Goal: Task Accomplishment & Management: Complete application form

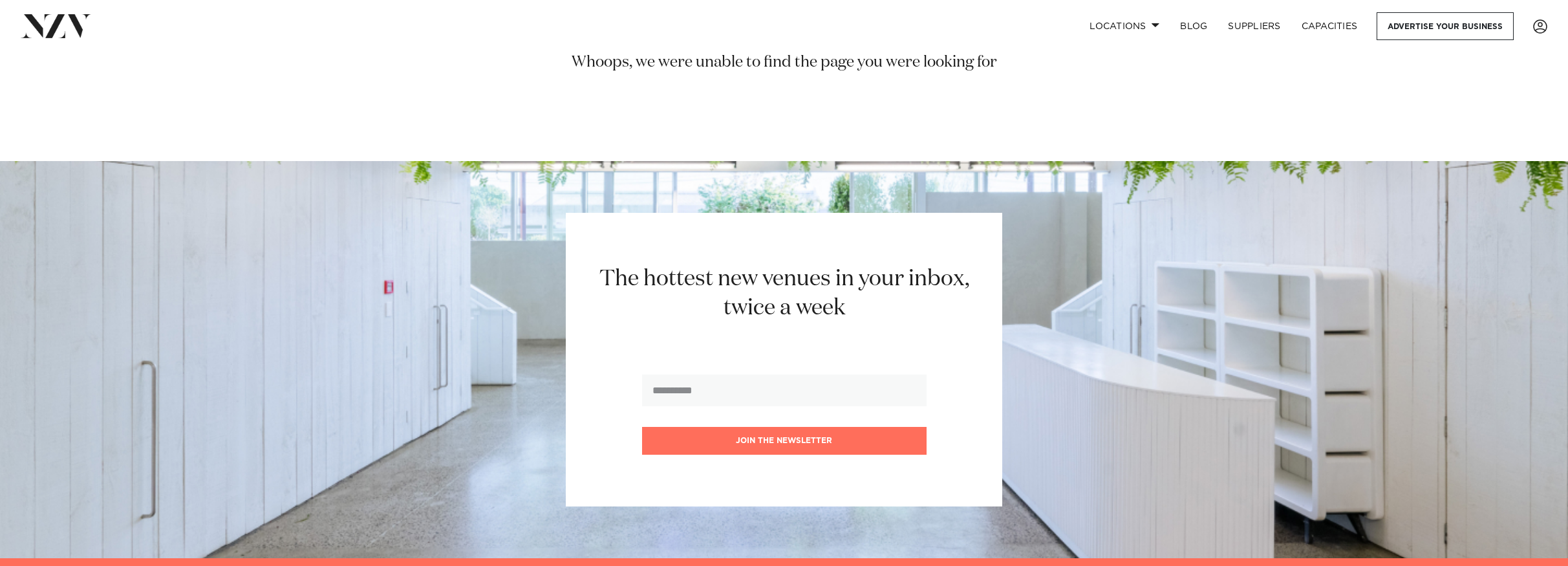
click at [1107, 278] on div "The hottest new venues in your inbox, twice a week Join the newsletter" at bounding box center [784, 360] width 1486 height 294
click at [849, 163] on section "The hottest new venues in your inbox, twice a week Join the newsletter" at bounding box center [784, 360] width 1568 height 397
click at [882, 99] on div "Whoops, we were unable to find the page you were looking for" at bounding box center [784, 76] width 932 height 47
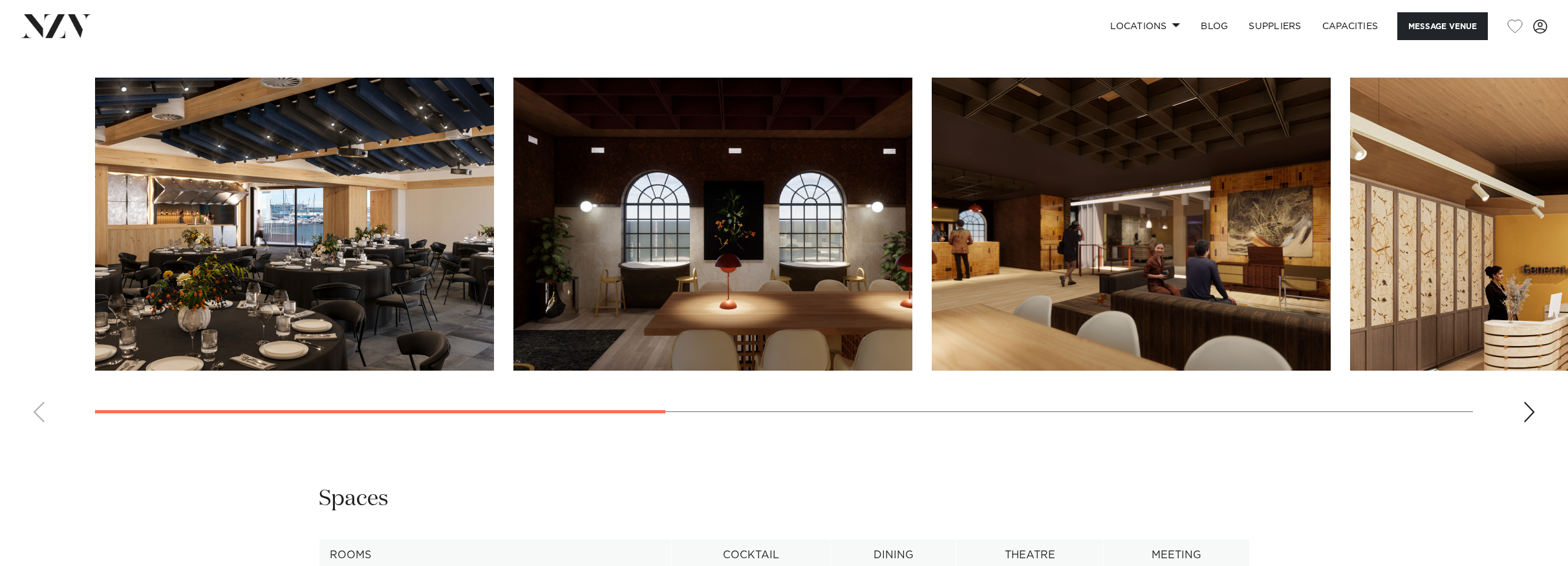
scroll to position [1534, 0]
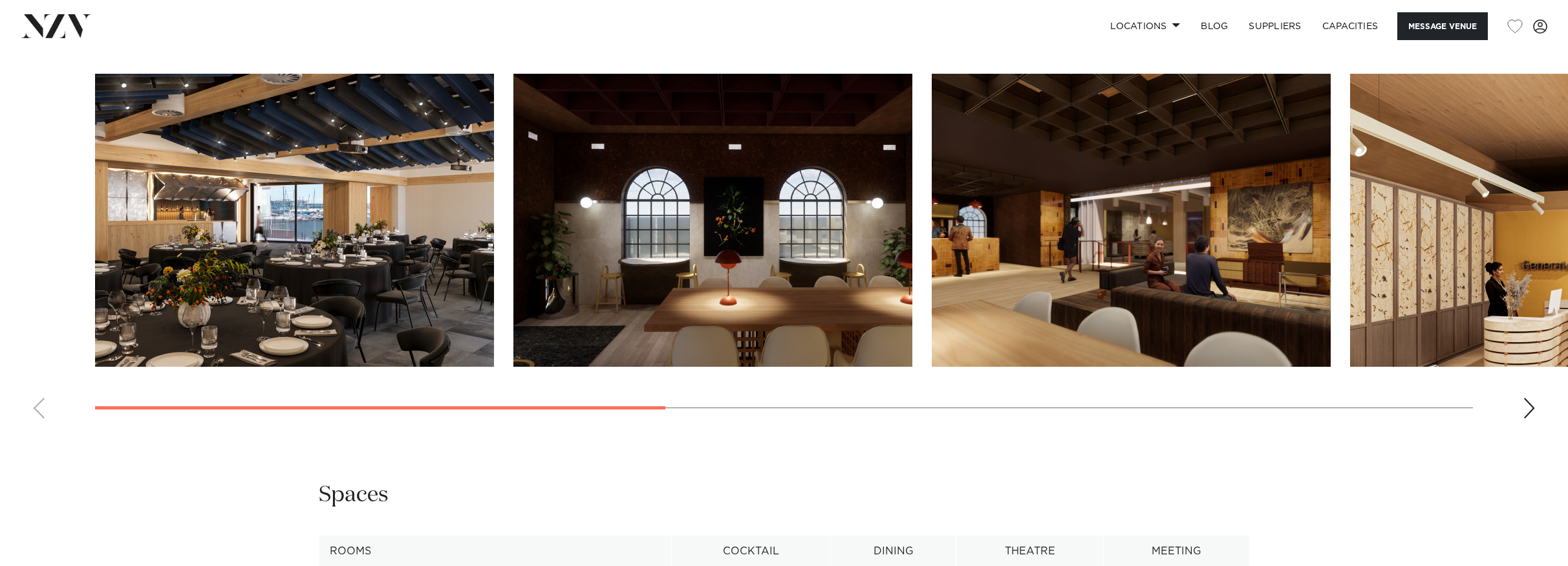
click at [716, 408] on swiper-container at bounding box center [784, 251] width 1568 height 355
click at [300, 395] on swiper-container at bounding box center [784, 251] width 1568 height 355
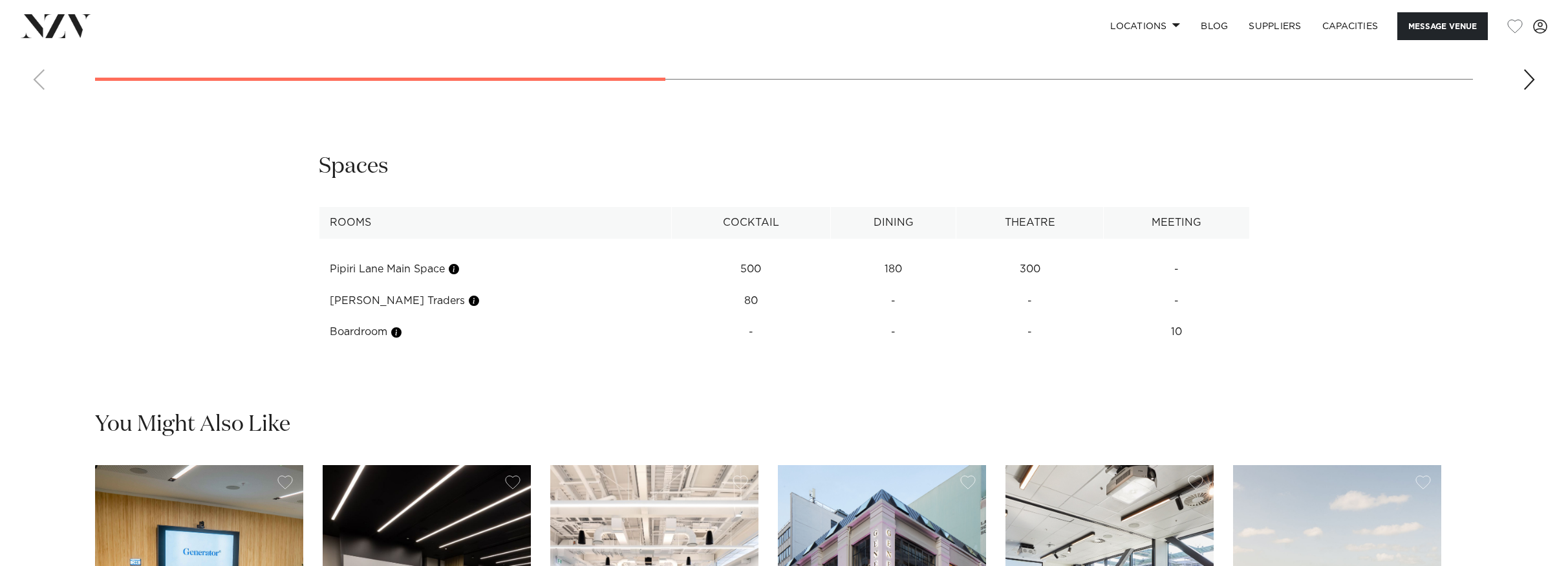
scroll to position [1867, 0]
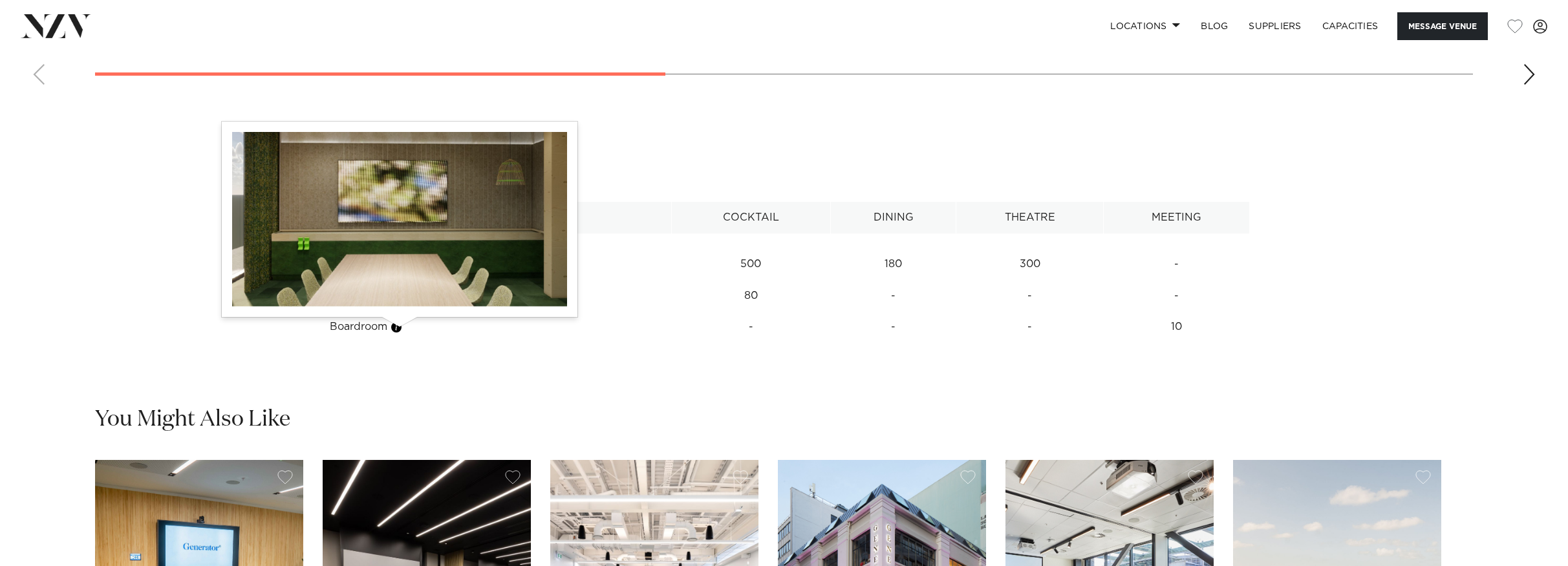
click at [397, 331] on button "button" at bounding box center [396, 327] width 13 height 13
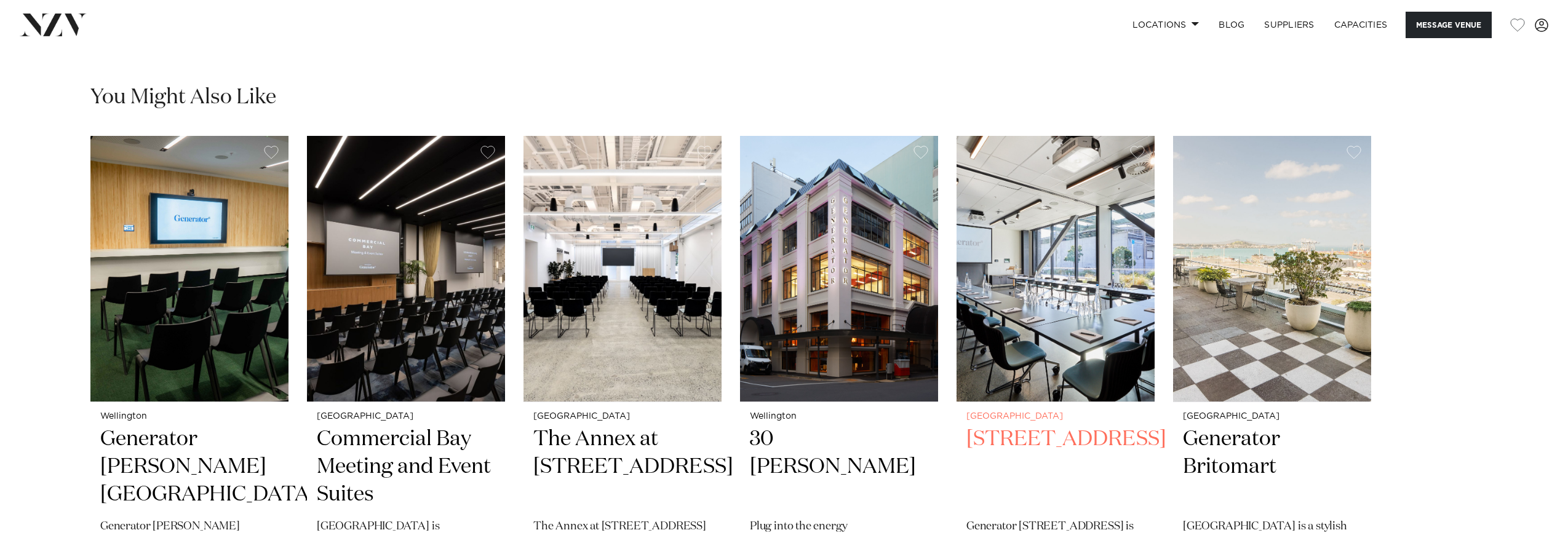
scroll to position [2110, 0]
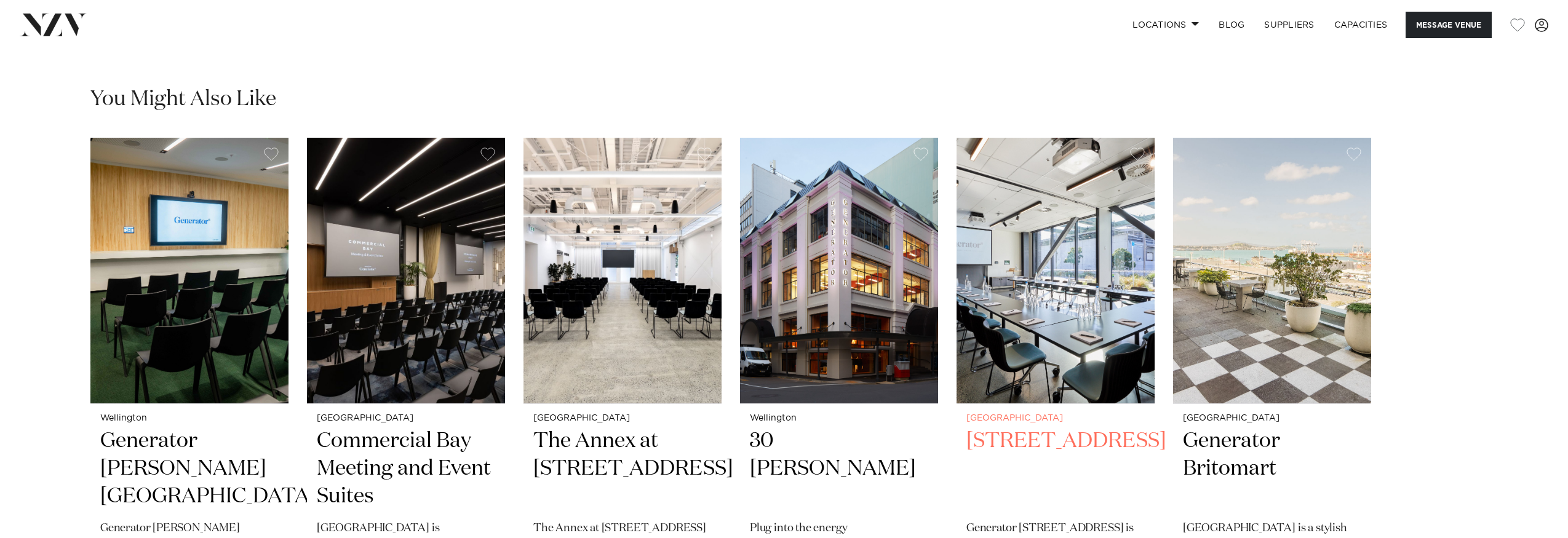
click at [1037, 329] on img "5 / 6" at bounding box center [1055, 270] width 198 height 266
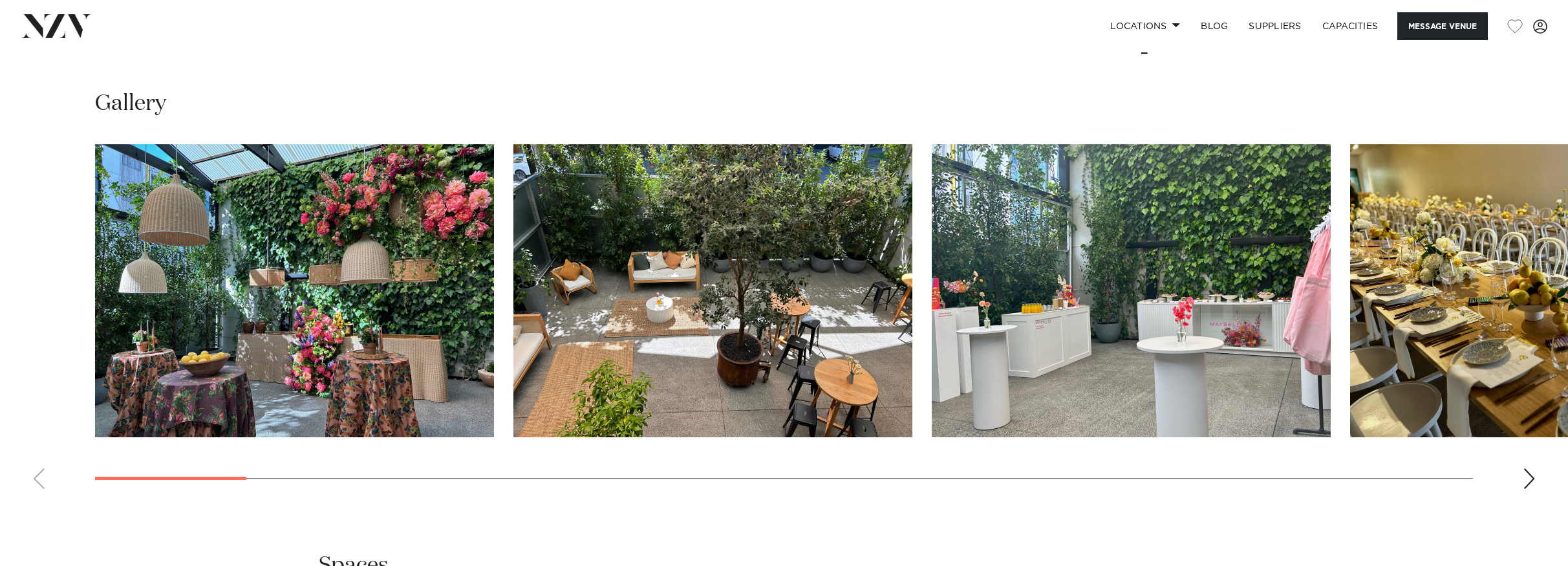
scroll to position [1428, 0]
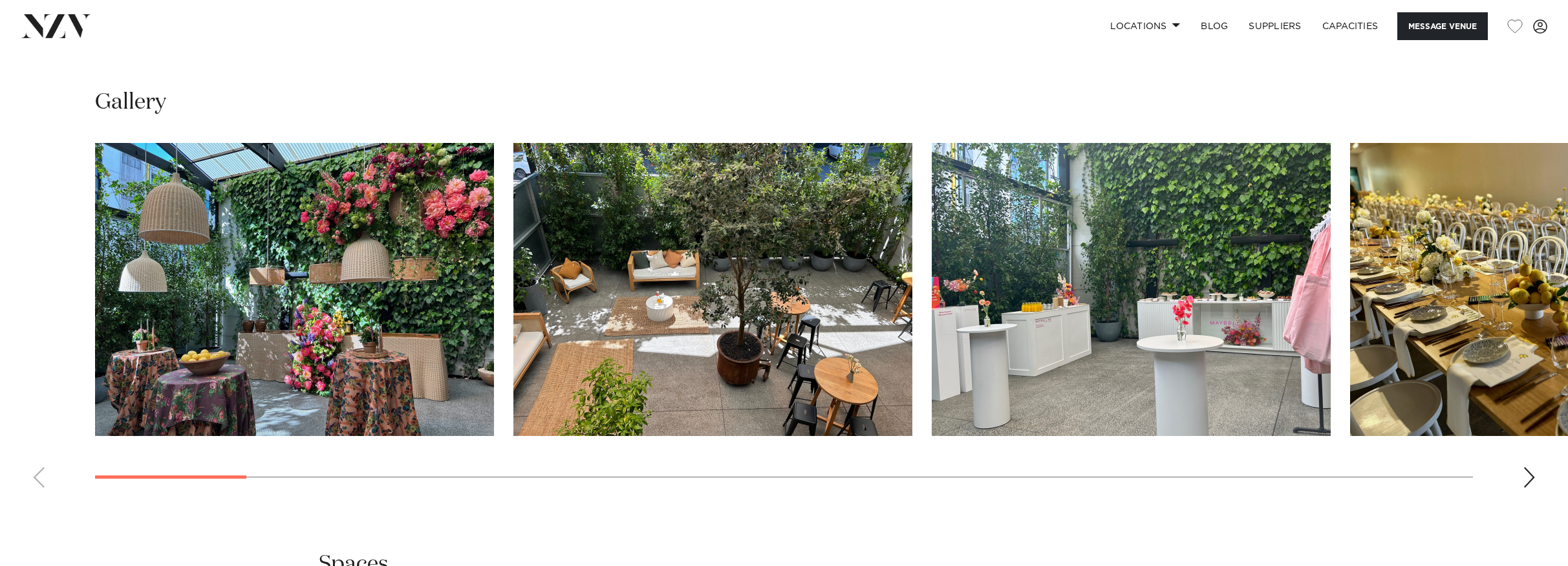
click at [1526, 481] on div "Next slide" at bounding box center [1530, 478] width 13 height 21
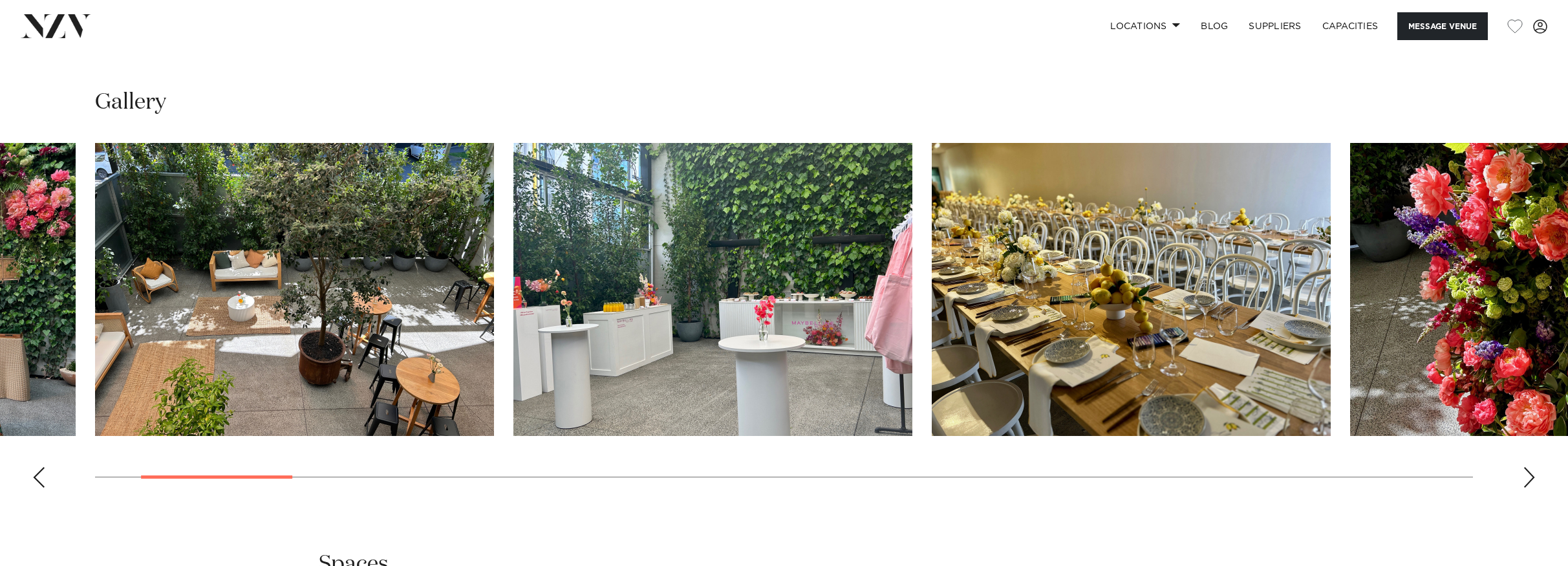
click at [1526, 481] on div "Next slide" at bounding box center [1530, 478] width 13 height 21
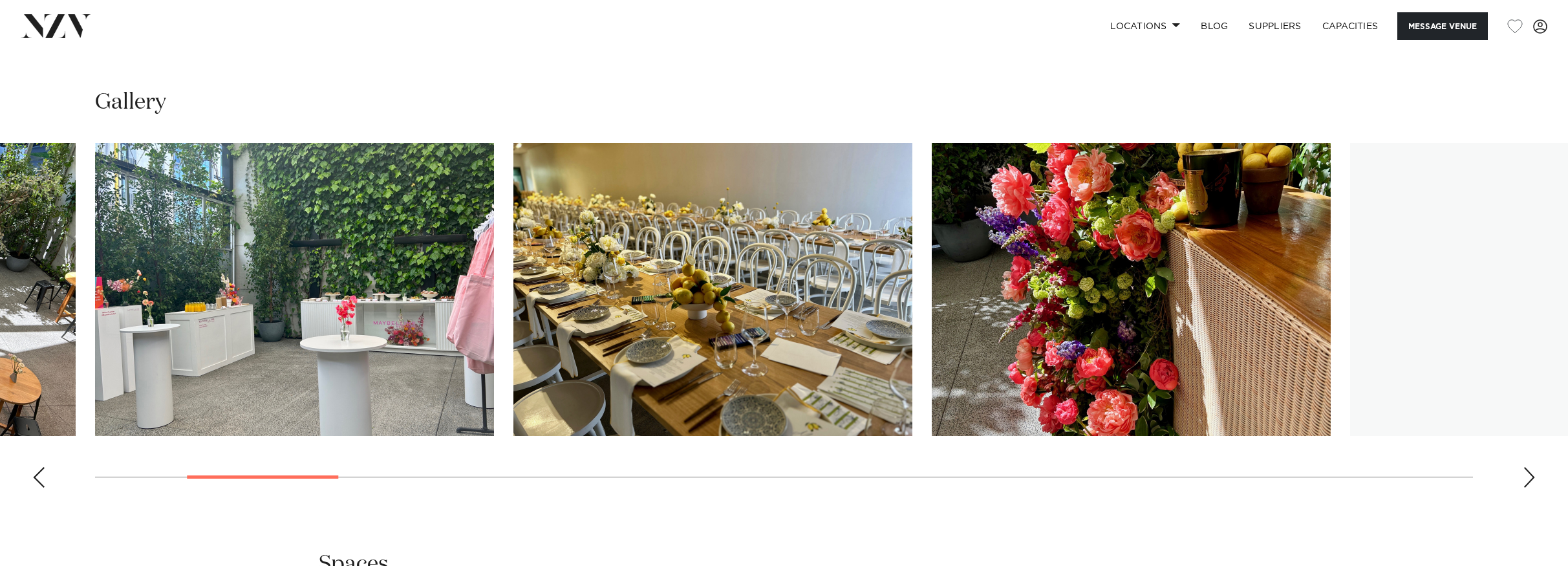
click at [1526, 481] on div "Next slide" at bounding box center [1530, 478] width 13 height 21
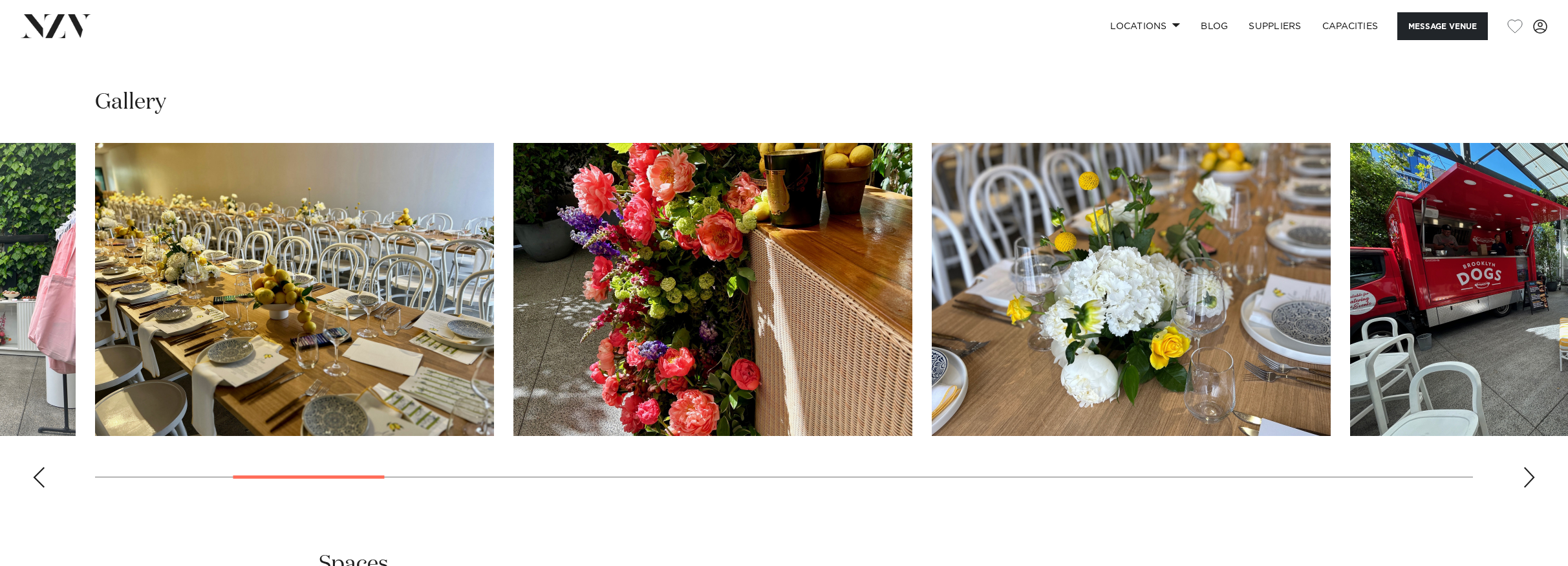
click at [1526, 481] on div "Next slide" at bounding box center [1530, 478] width 13 height 21
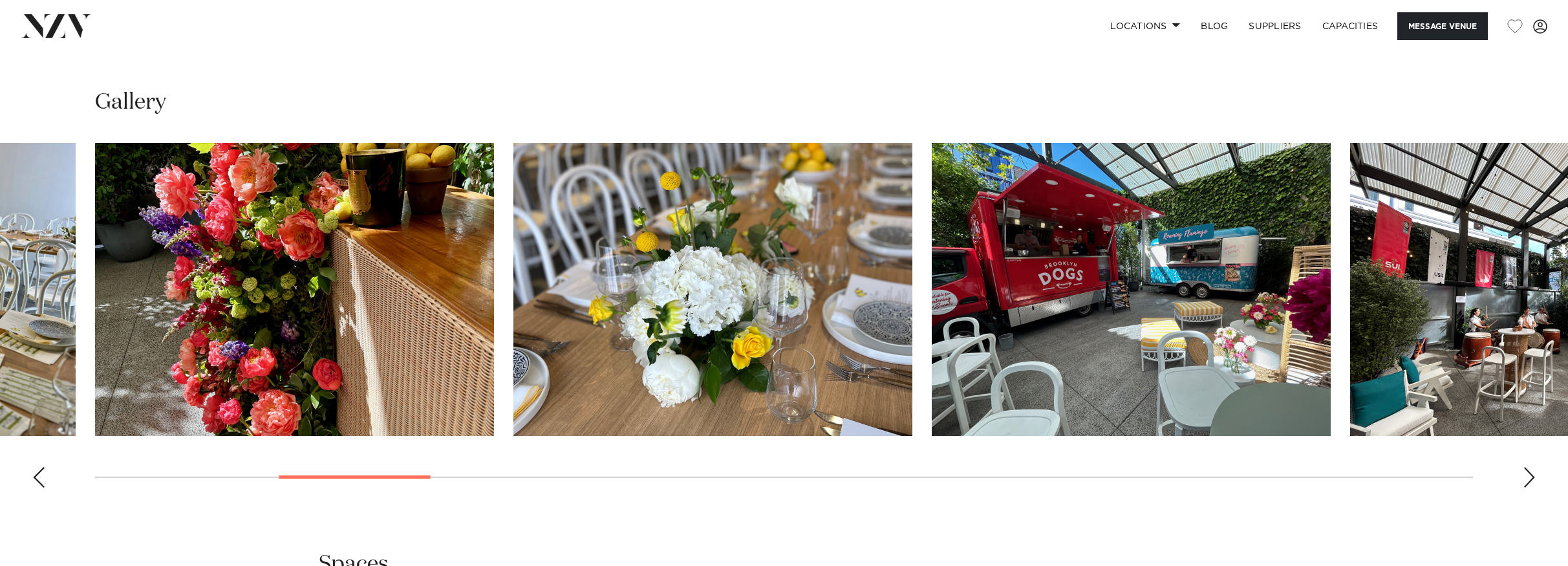
click at [1526, 481] on div "Next slide" at bounding box center [1530, 478] width 13 height 21
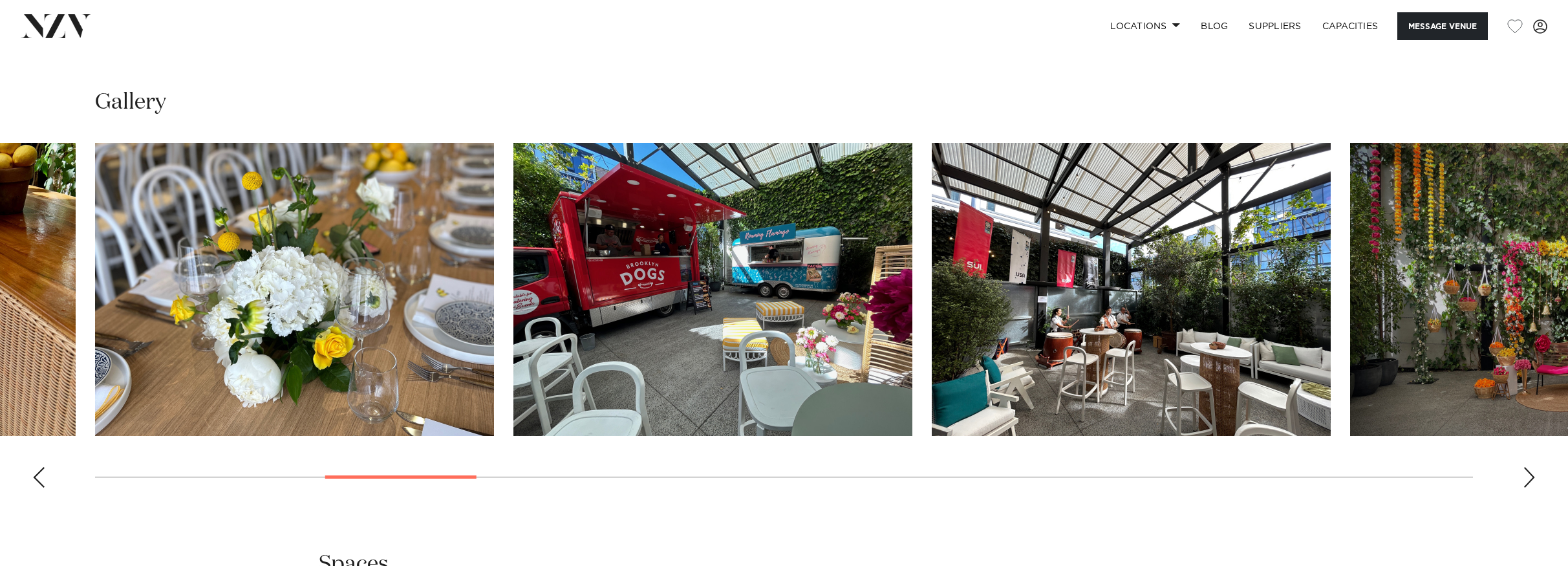
click at [1526, 481] on div "Next slide" at bounding box center [1530, 478] width 13 height 21
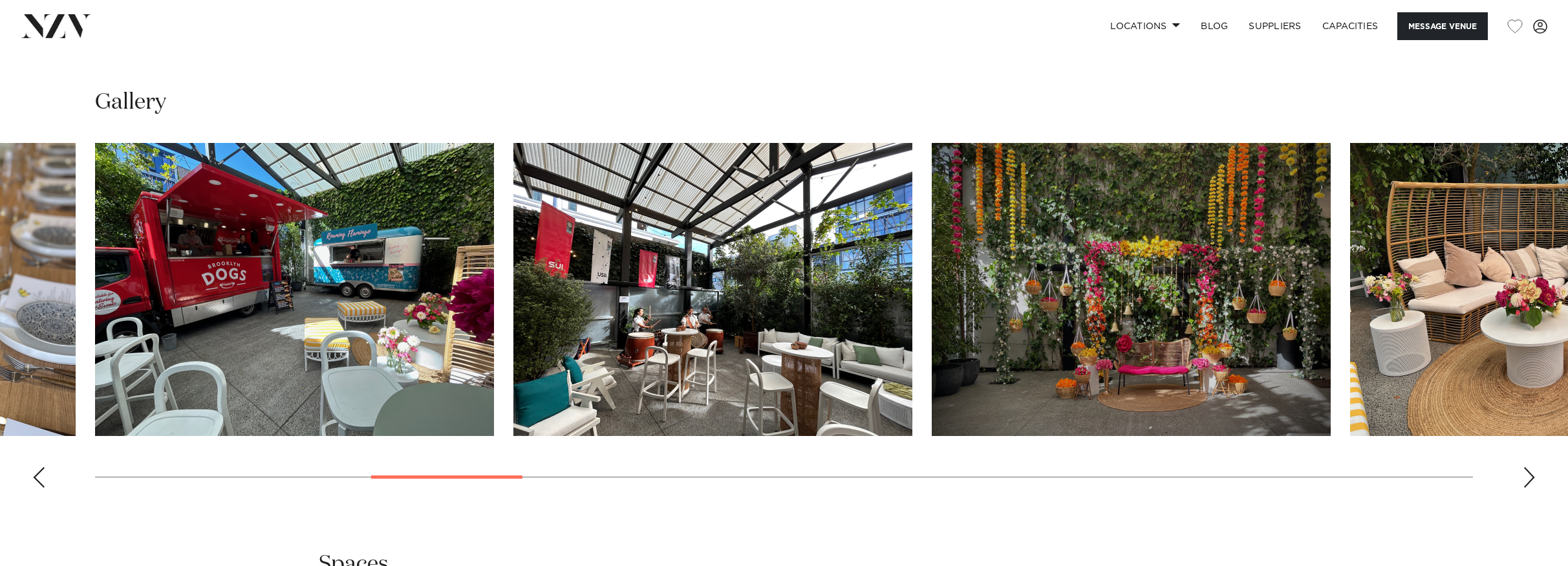
click at [1526, 481] on div "Next slide" at bounding box center [1530, 478] width 13 height 21
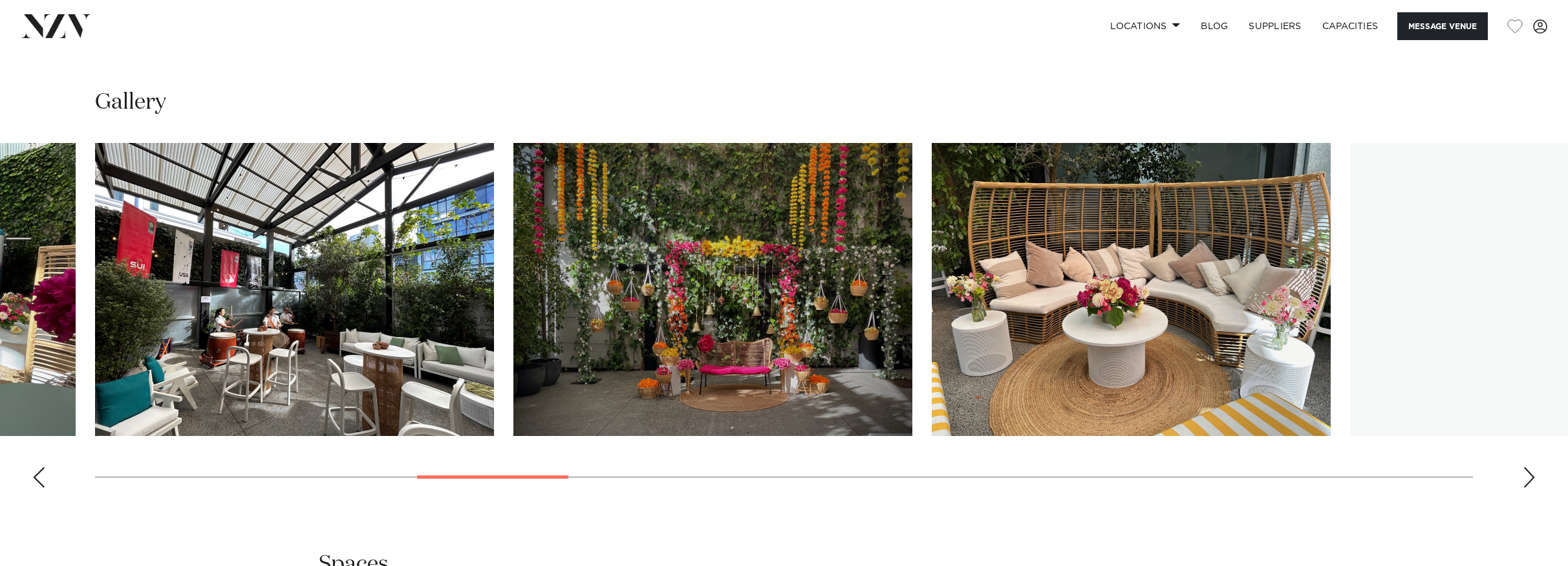
click at [1526, 481] on div "Next slide" at bounding box center [1530, 478] width 13 height 21
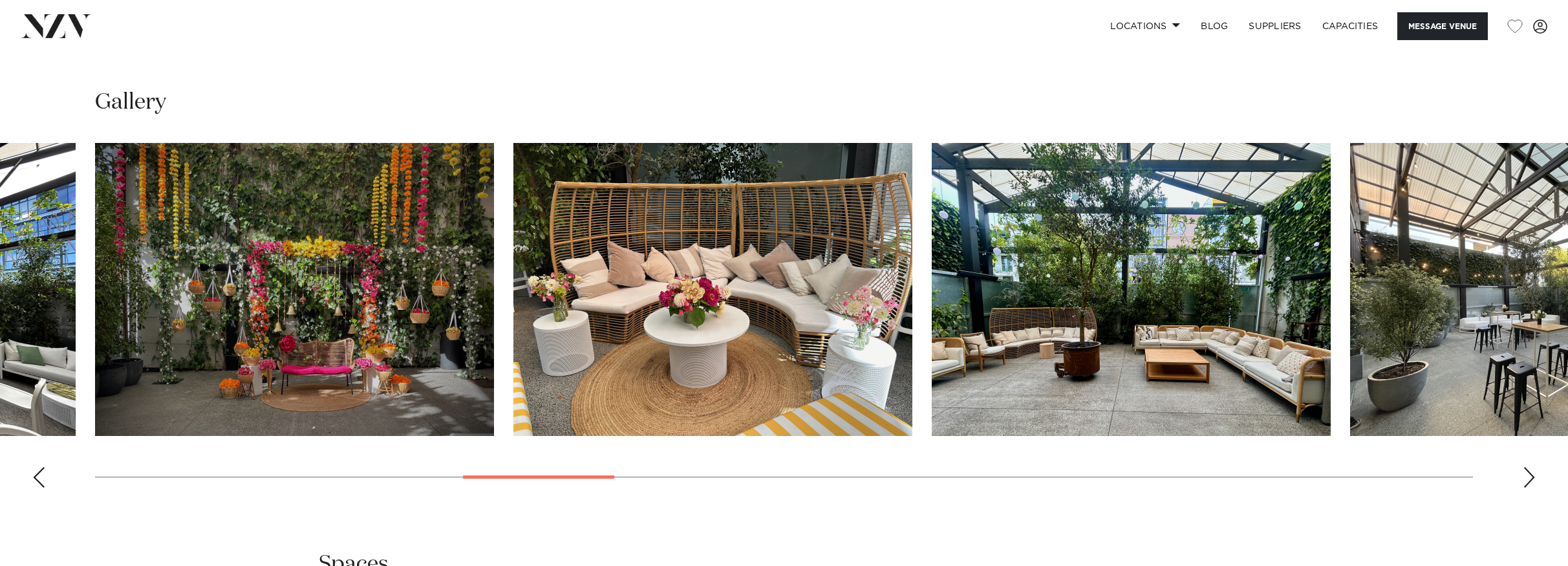
click at [1526, 481] on div "Next slide" at bounding box center [1530, 478] width 13 height 21
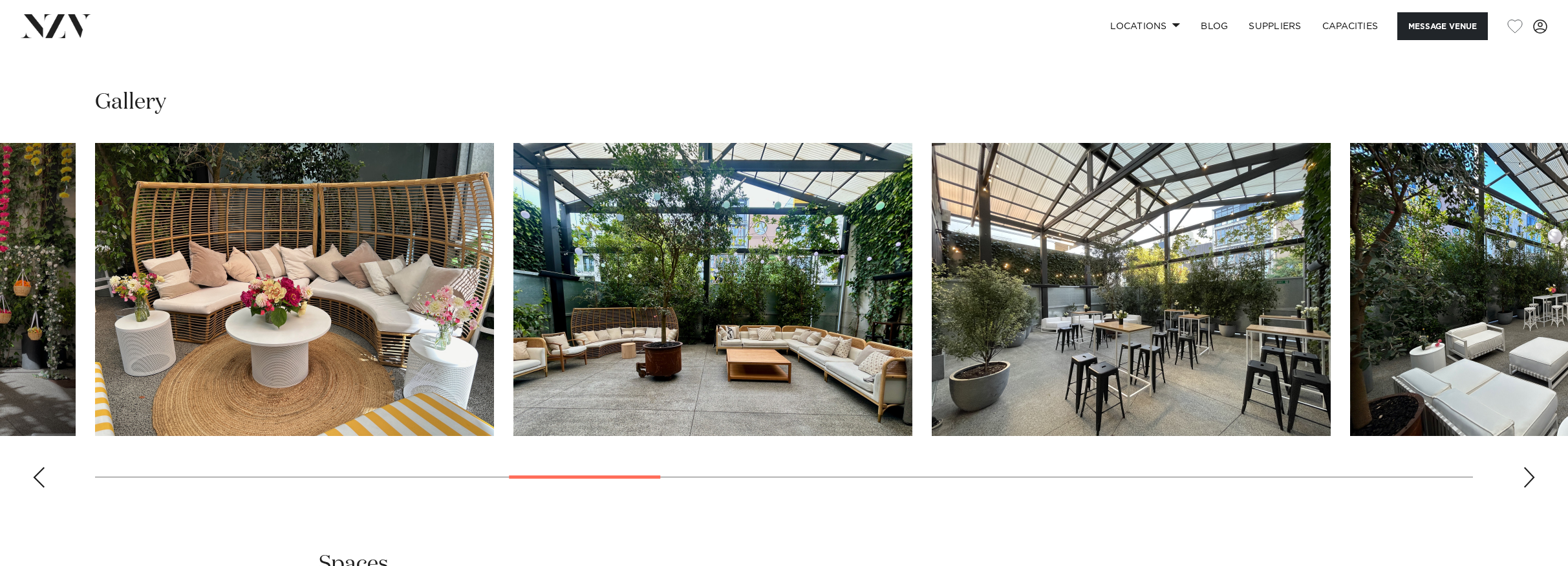
click at [1526, 481] on div "Next slide" at bounding box center [1530, 478] width 13 height 21
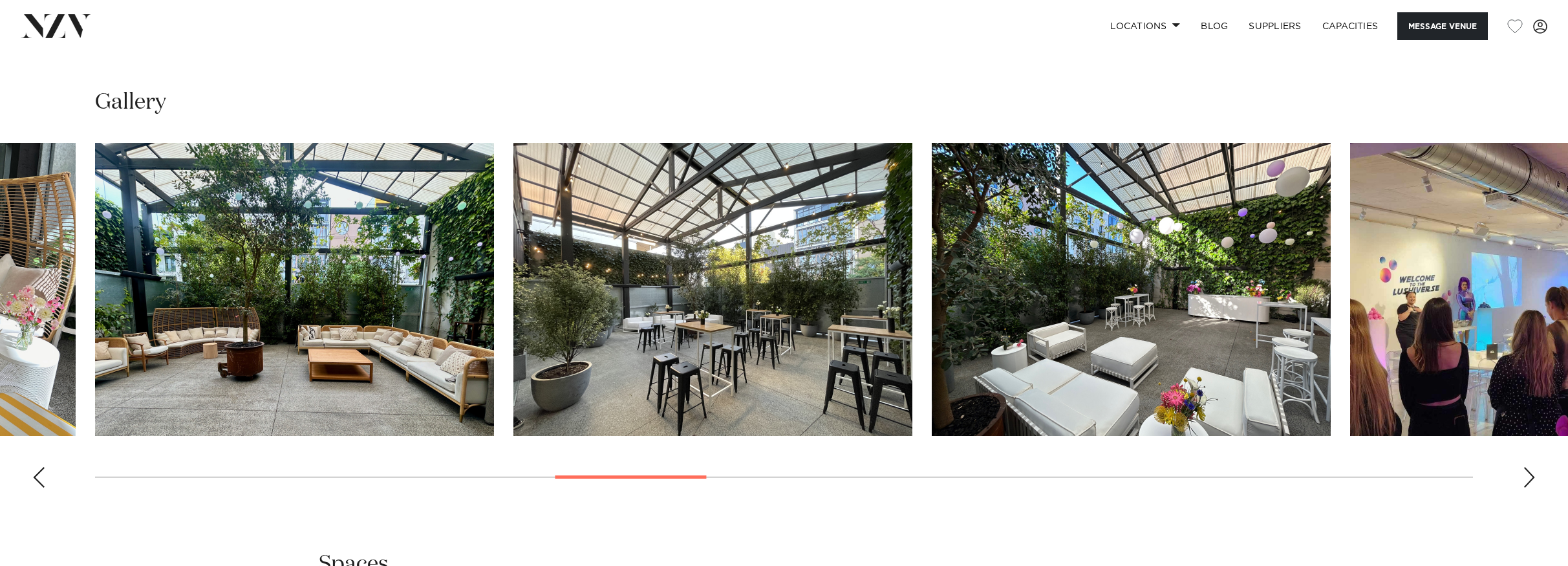
click at [1526, 481] on div "Next slide" at bounding box center [1530, 478] width 13 height 21
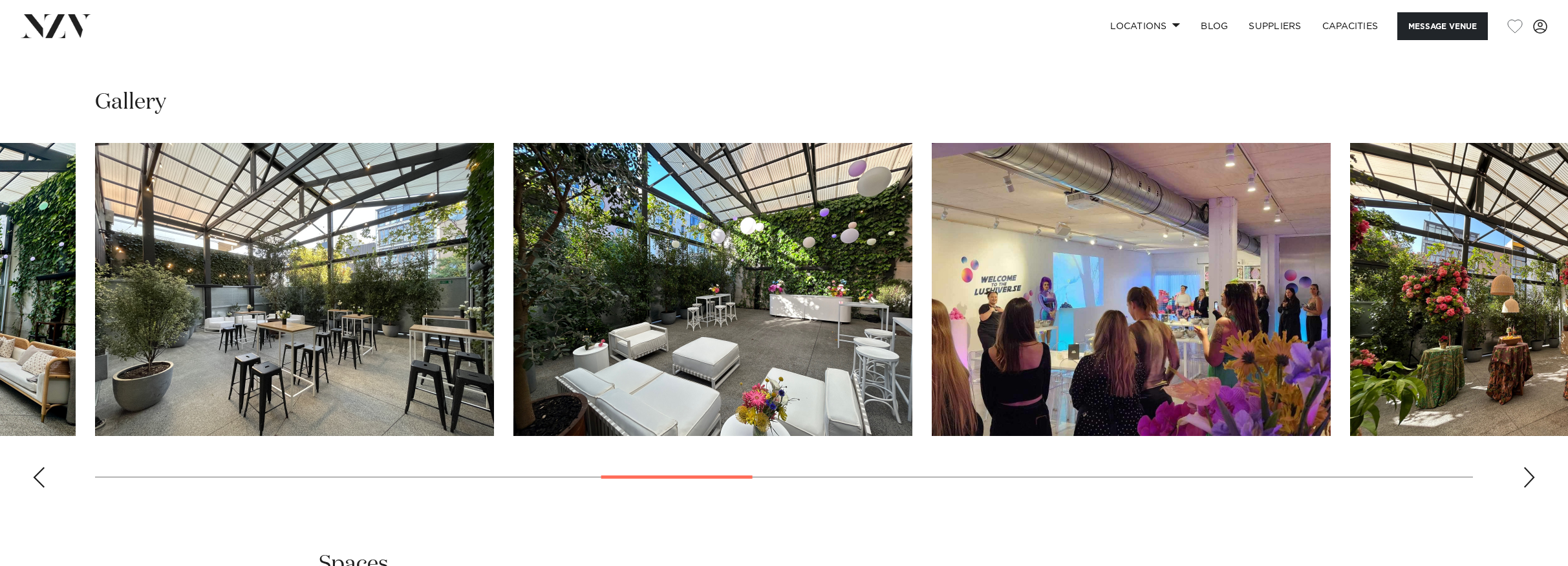
click at [1526, 481] on div "Next slide" at bounding box center [1530, 478] width 13 height 21
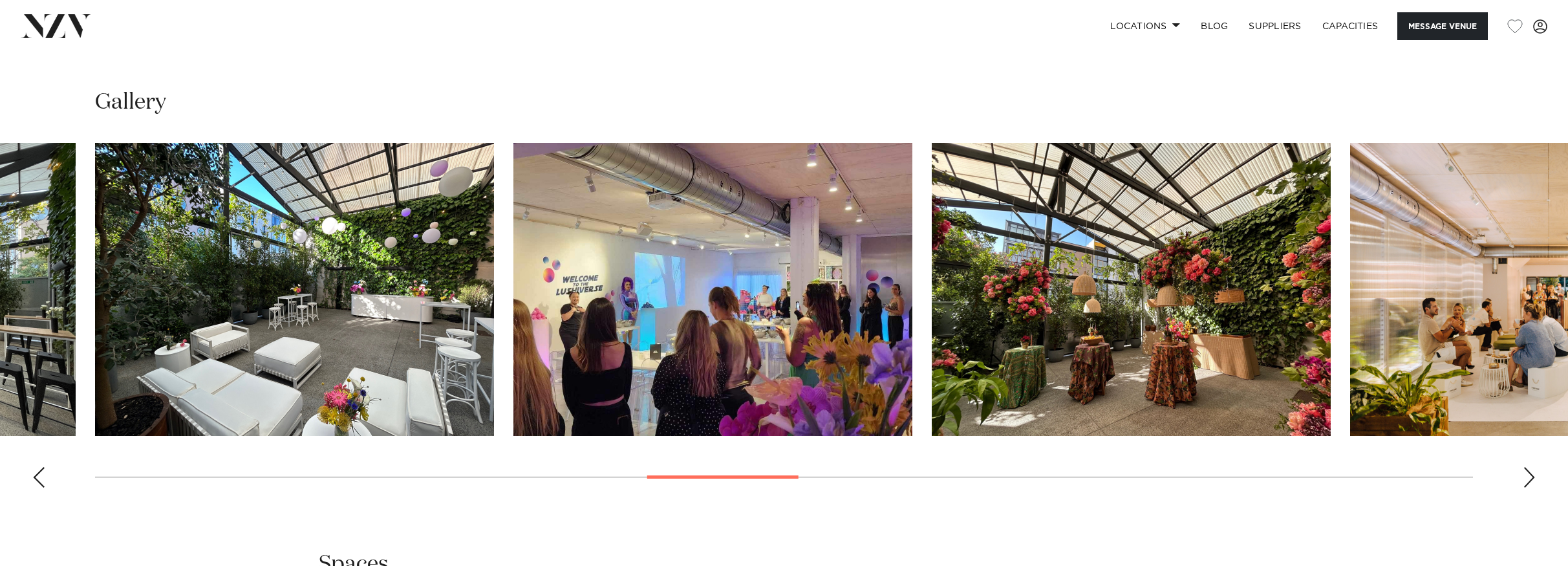
click at [1526, 481] on div "Next slide" at bounding box center [1530, 478] width 13 height 21
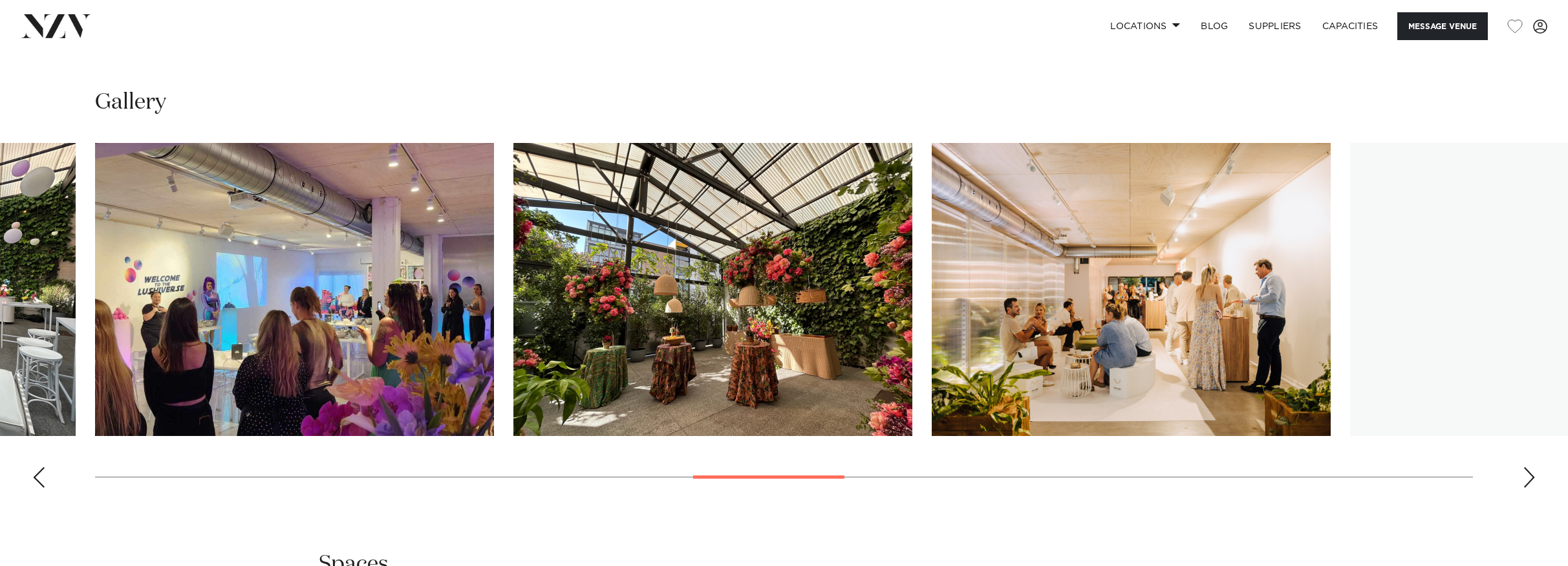
click at [1526, 481] on div "Next slide" at bounding box center [1530, 478] width 13 height 21
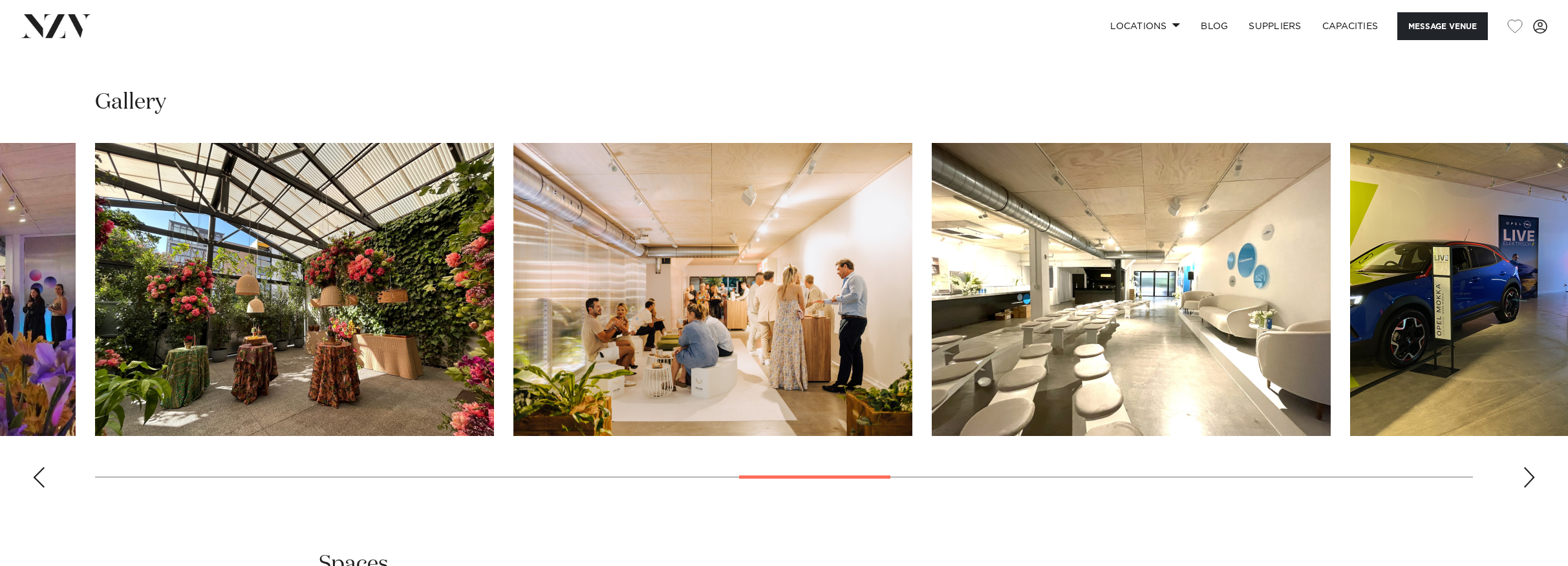
click at [1526, 481] on div "Next slide" at bounding box center [1530, 478] width 13 height 21
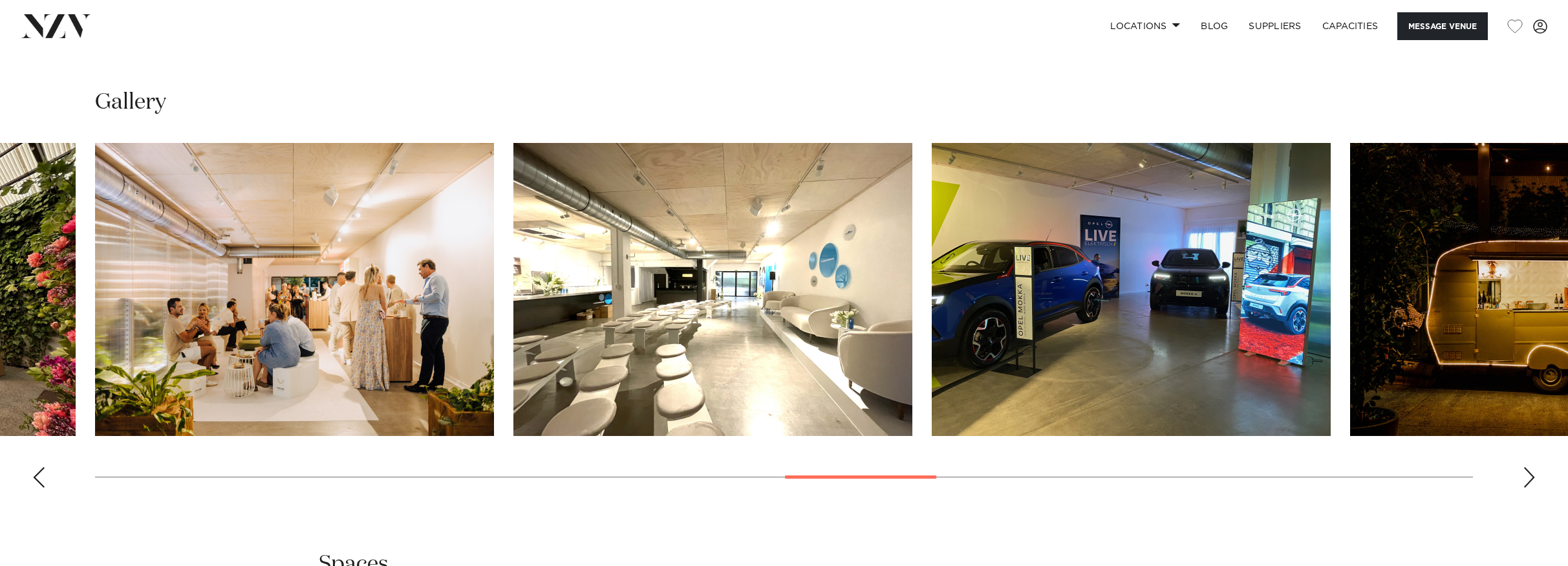
click at [1526, 481] on div "Next slide" at bounding box center [1530, 478] width 13 height 21
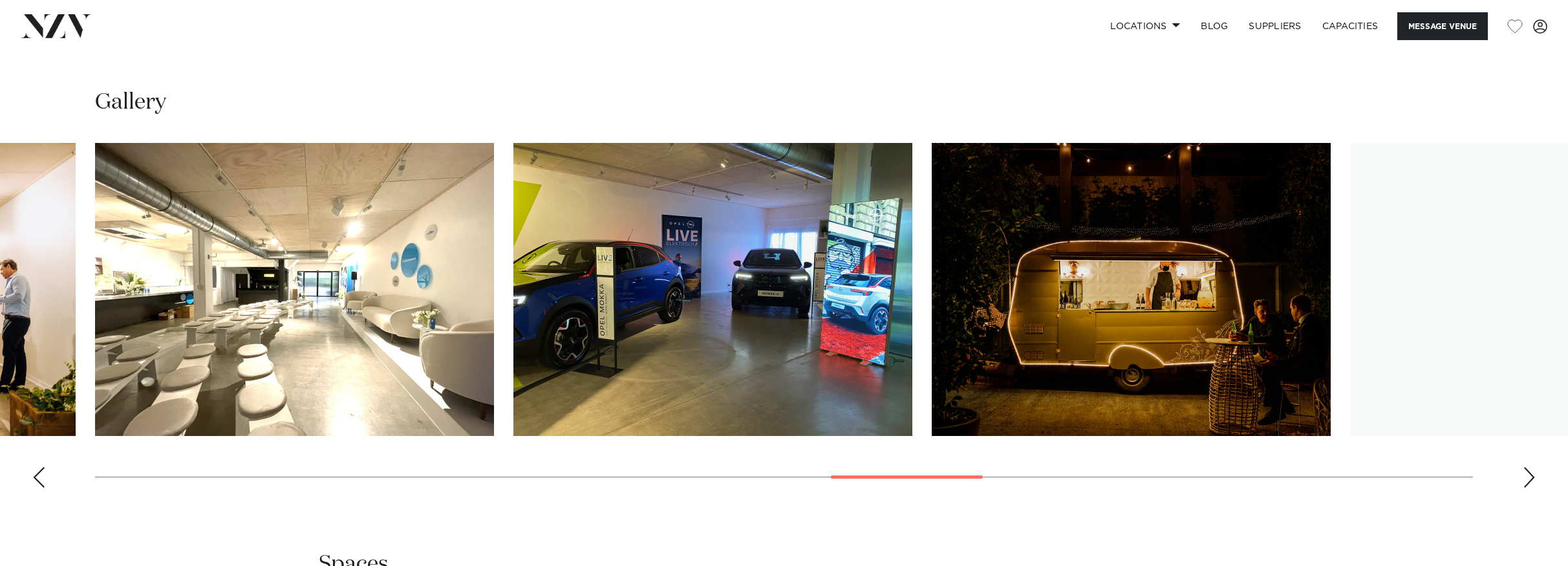
click at [1526, 481] on div "Next slide" at bounding box center [1530, 478] width 13 height 21
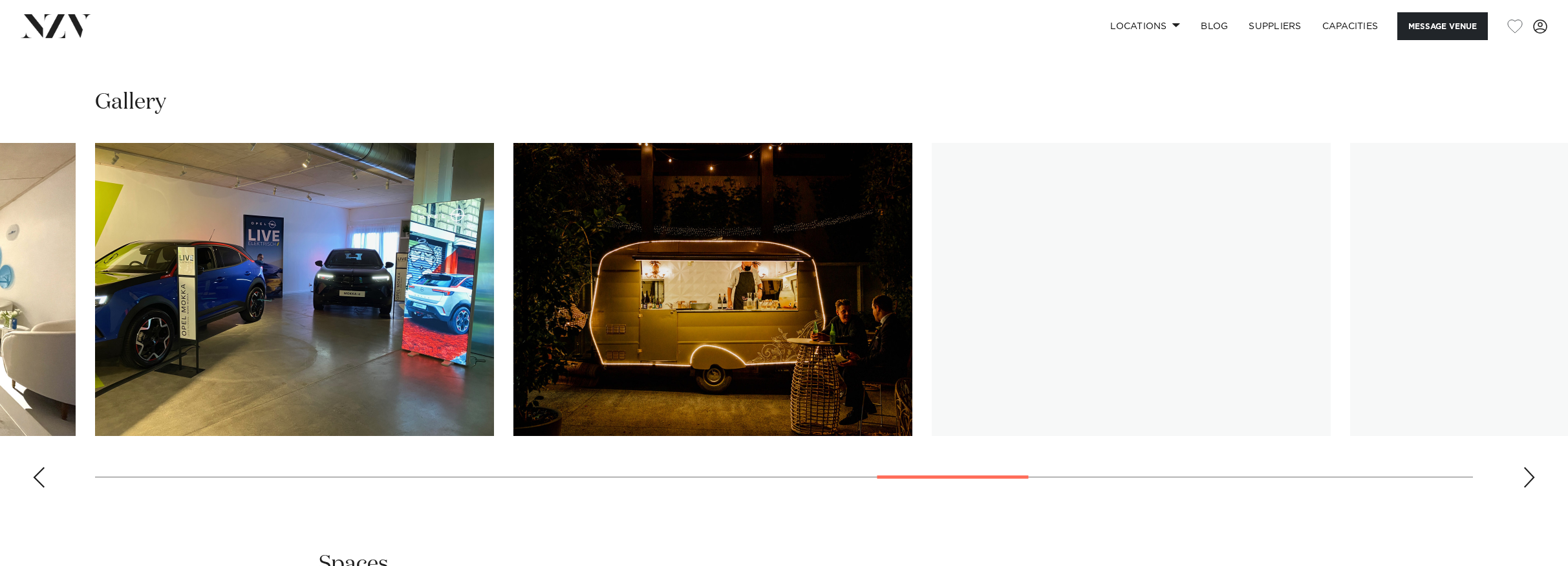
click at [1526, 481] on div "Next slide" at bounding box center [1530, 478] width 13 height 21
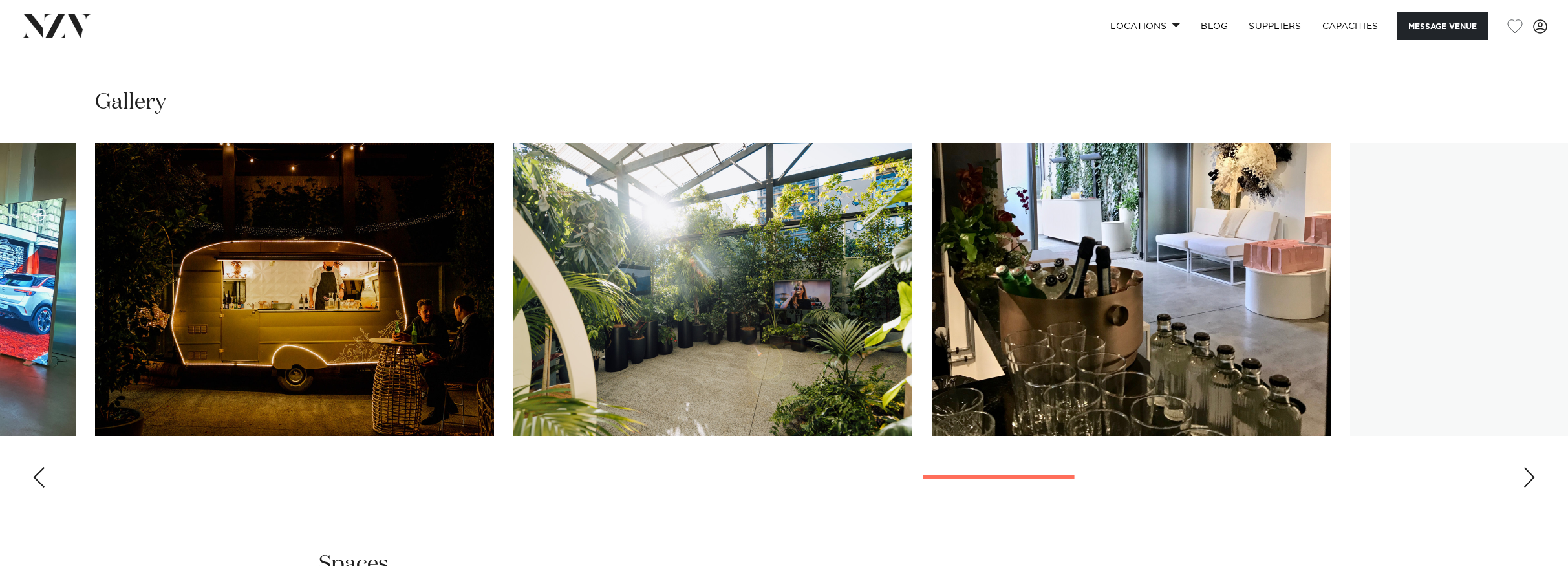
click at [1526, 481] on div "Next slide" at bounding box center [1530, 478] width 13 height 21
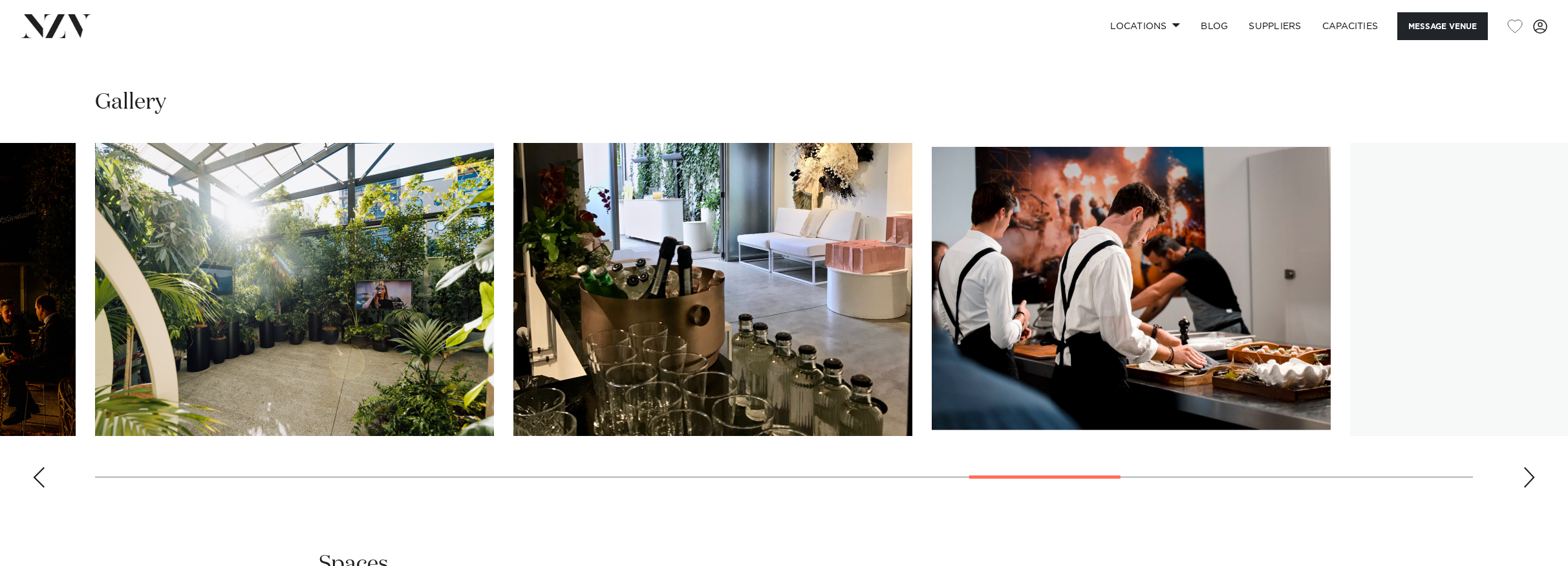
click at [1526, 481] on div "Next slide" at bounding box center [1530, 478] width 13 height 21
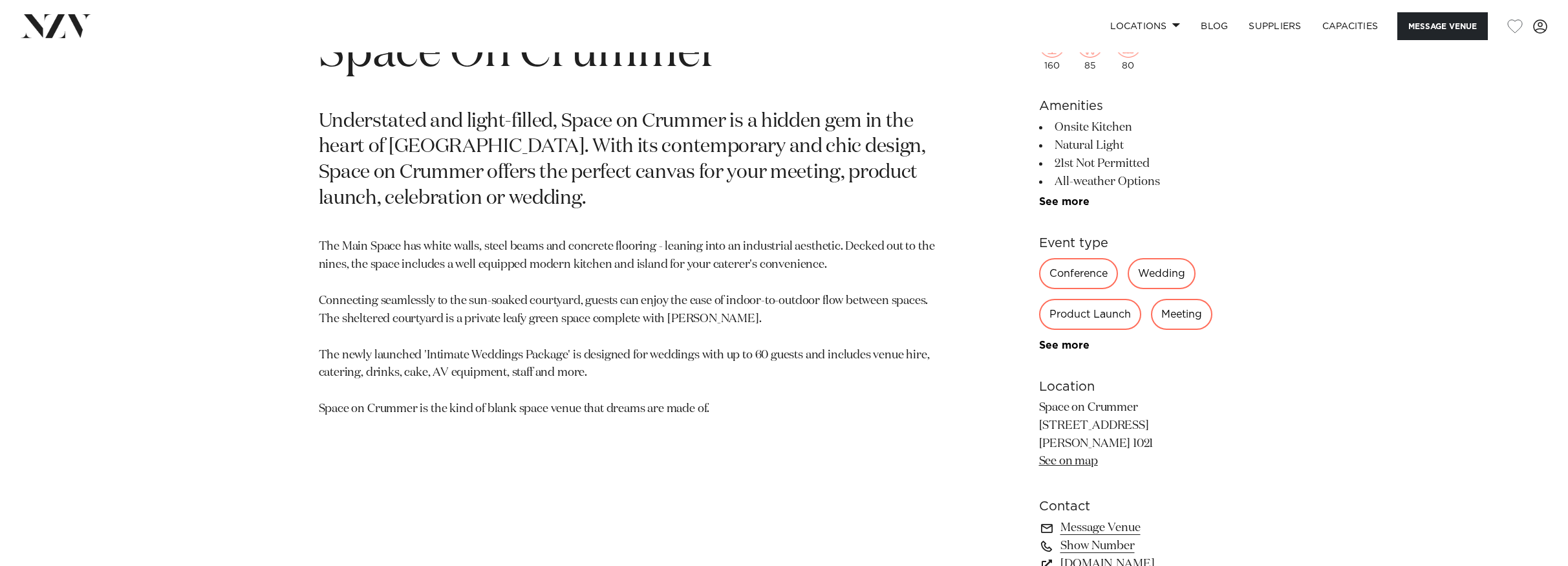
scroll to position [829, 0]
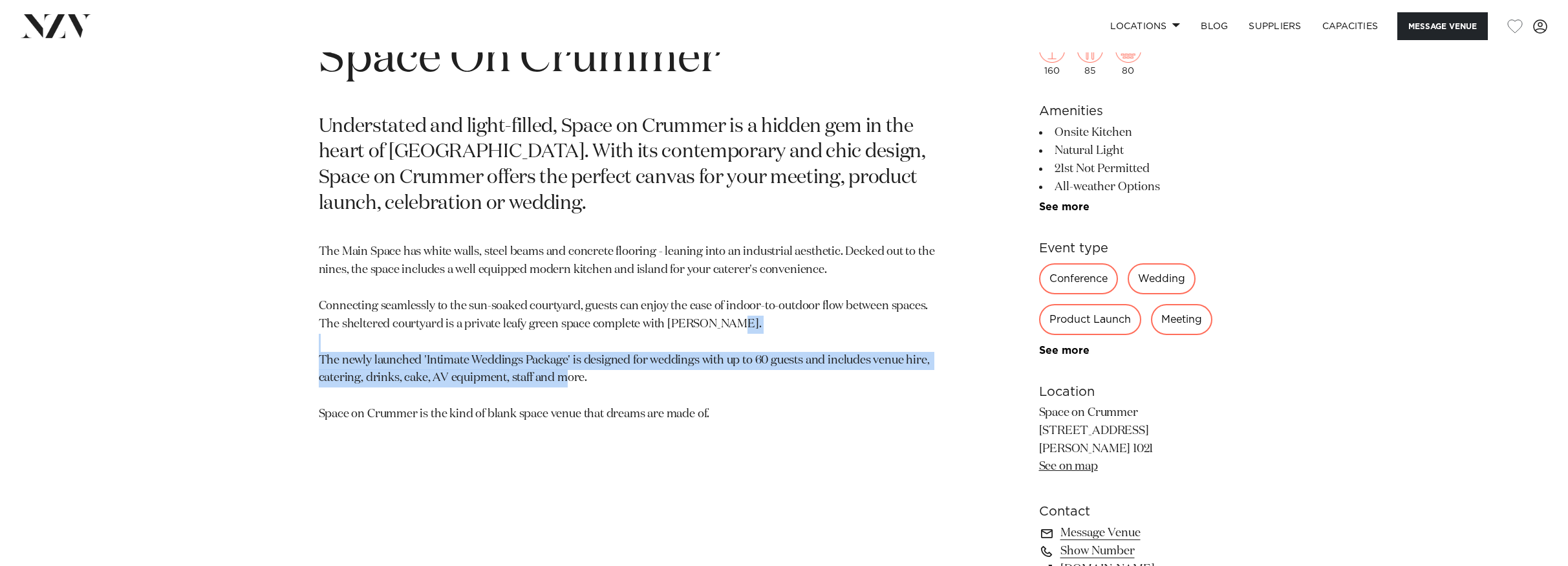
drag, startPoint x: 590, startPoint y: 374, endPoint x: 306, endPoint y: 361, distance: 284.3
click at [306, 361] on div "Auckland Space On Crummer Understated and light-filled, Space on Crummer is a h…" at bounding box center [784, 339] width 1101 height 657
click at [302, 385] on div "Auckland Space On Crummer Understated and light-filled, Space on Crummer is a h…" at bounding box center [784, 339] width 1101 height 657
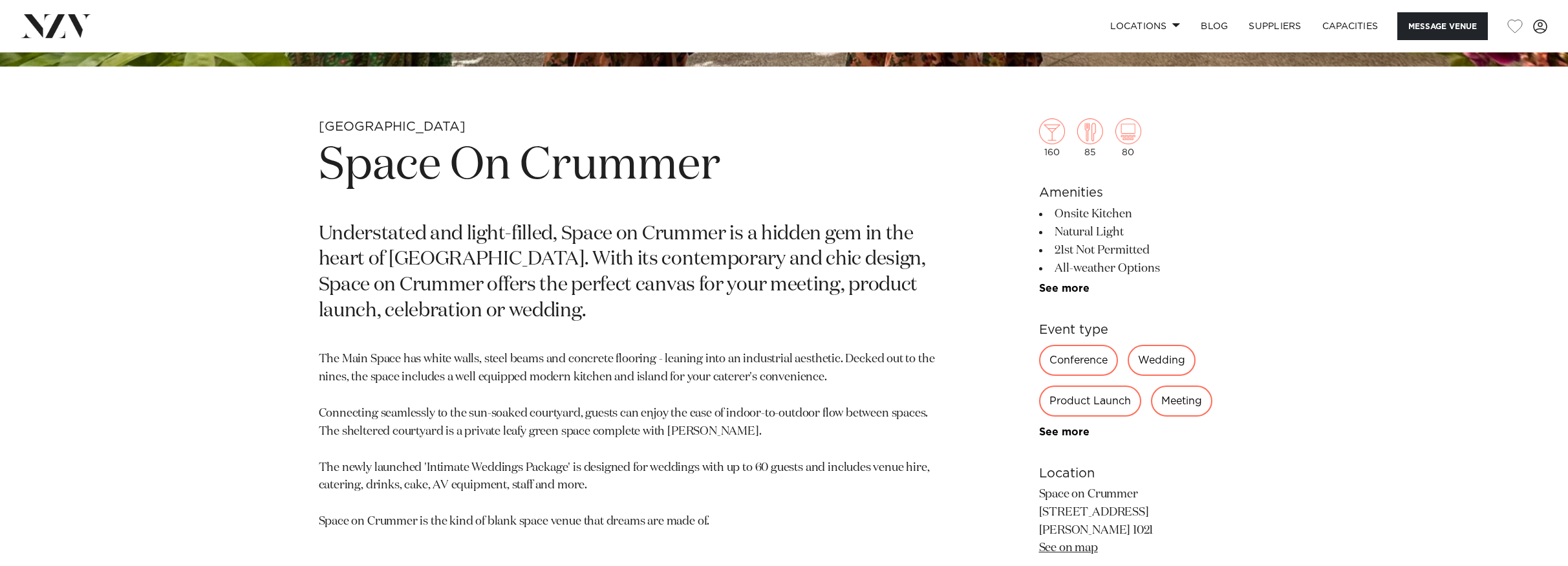
scroll to position [736, 0]
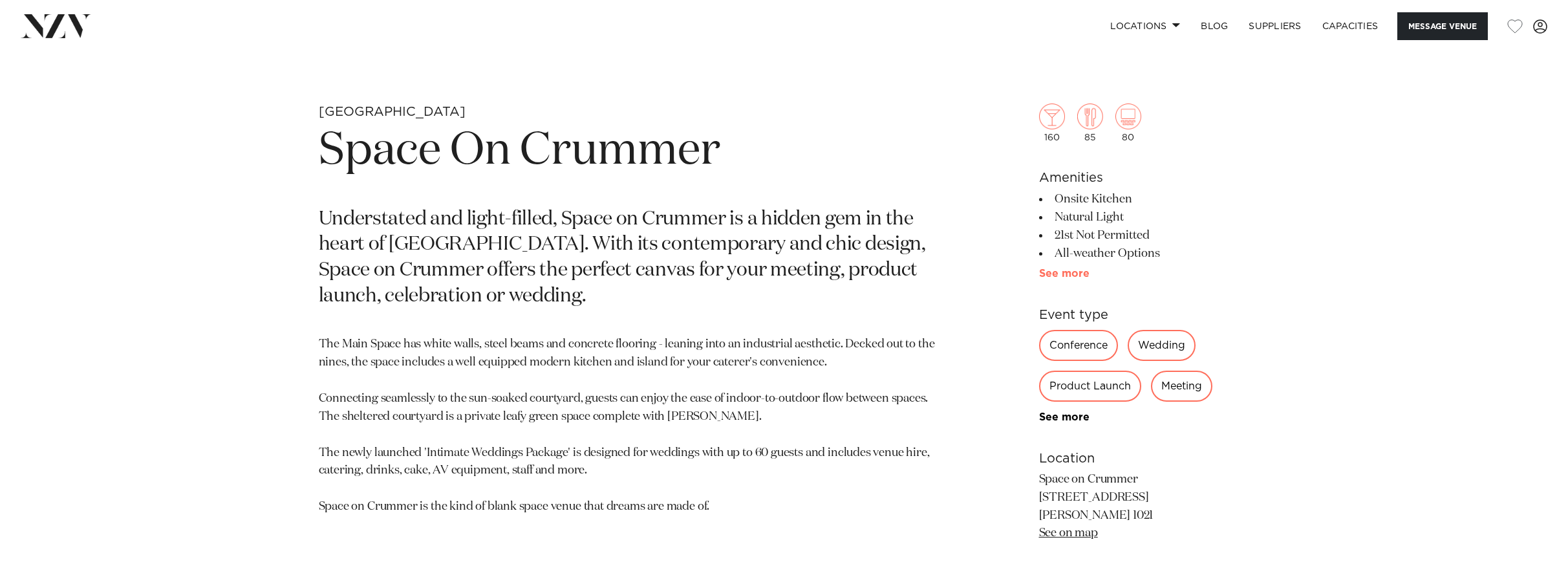
click at [1060, 275] on link "See more" at bounding box center [1090, 274] width 101 height 10
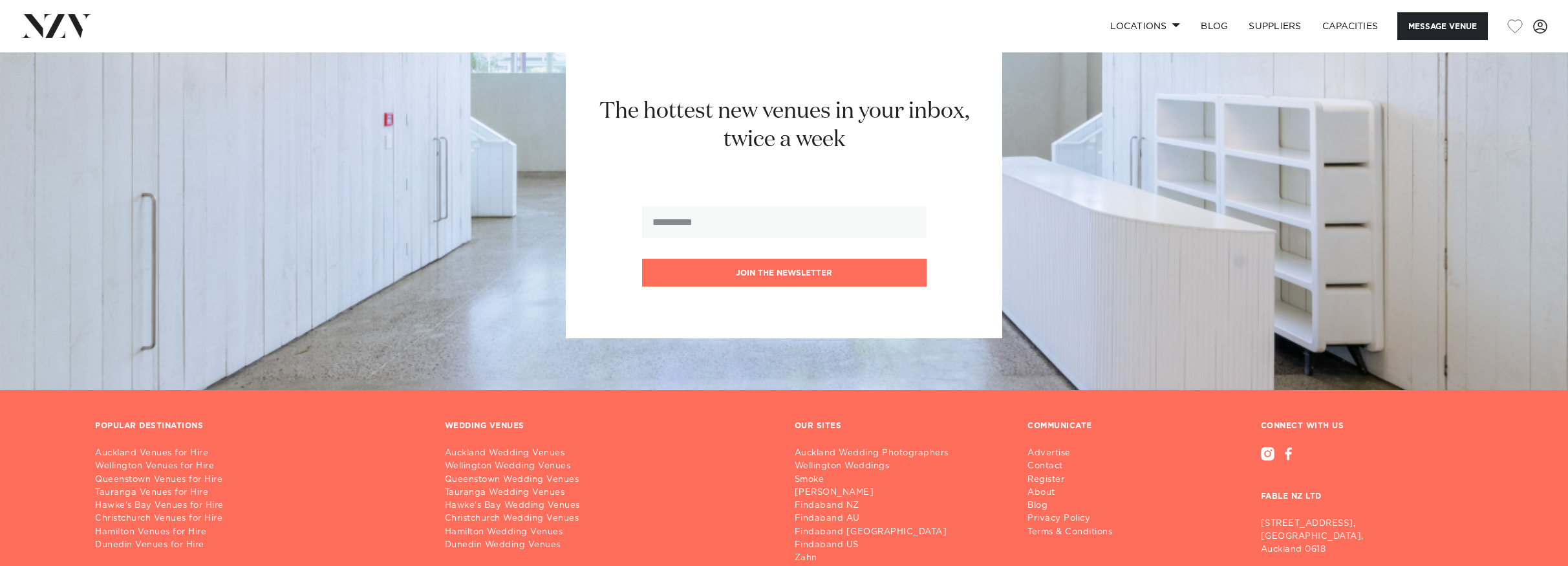
scroll to position [3185, 0]
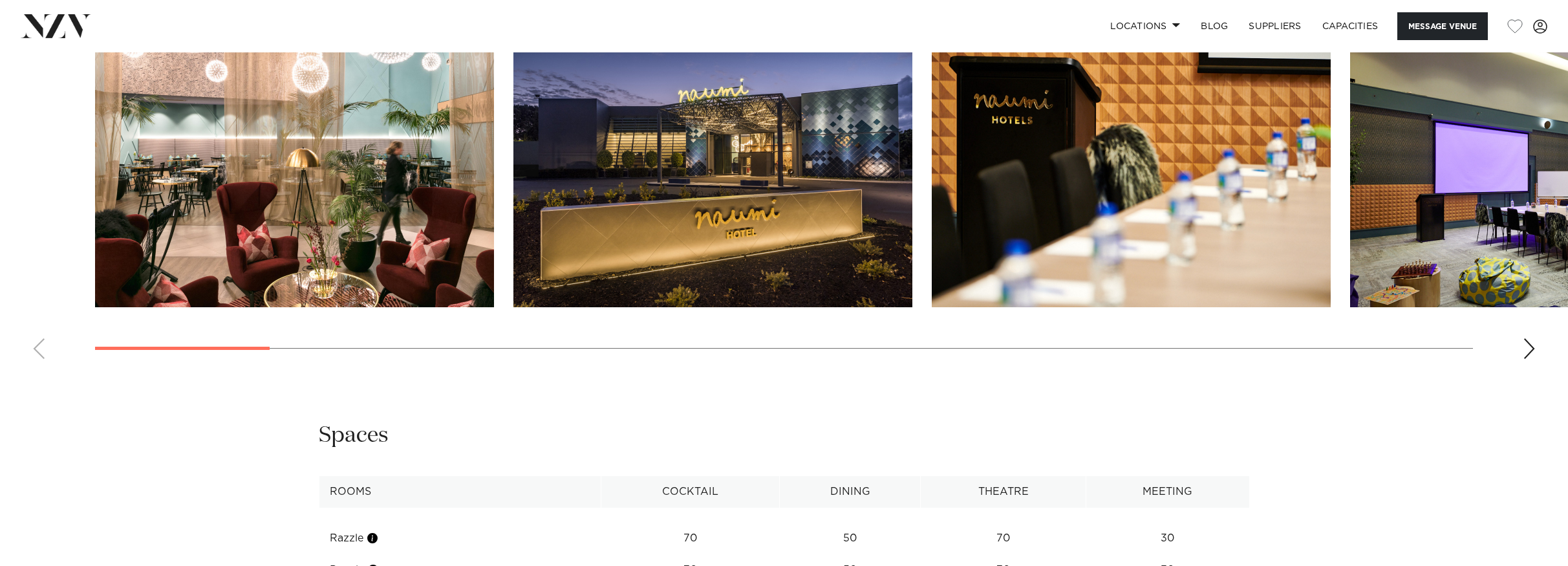
scroll to position [1579, 0]
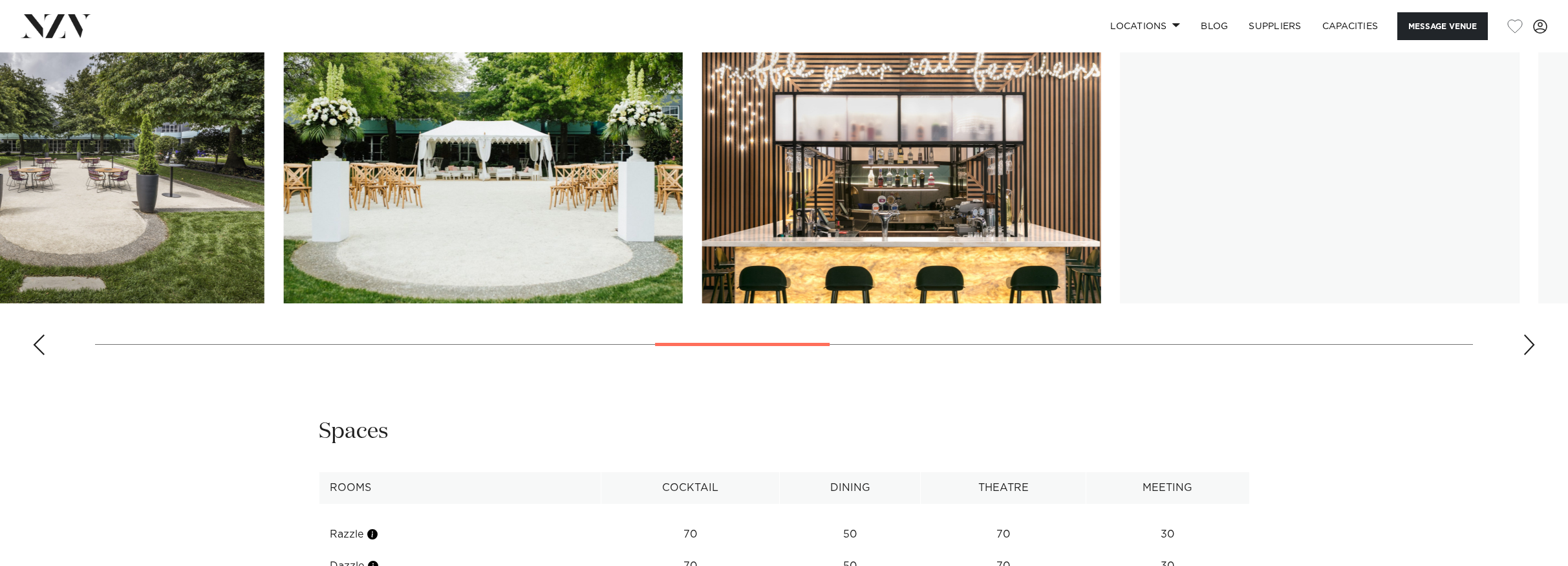
click at [810, 365] on swiper-container at bounding box center [784, 188] width 1568 height 355
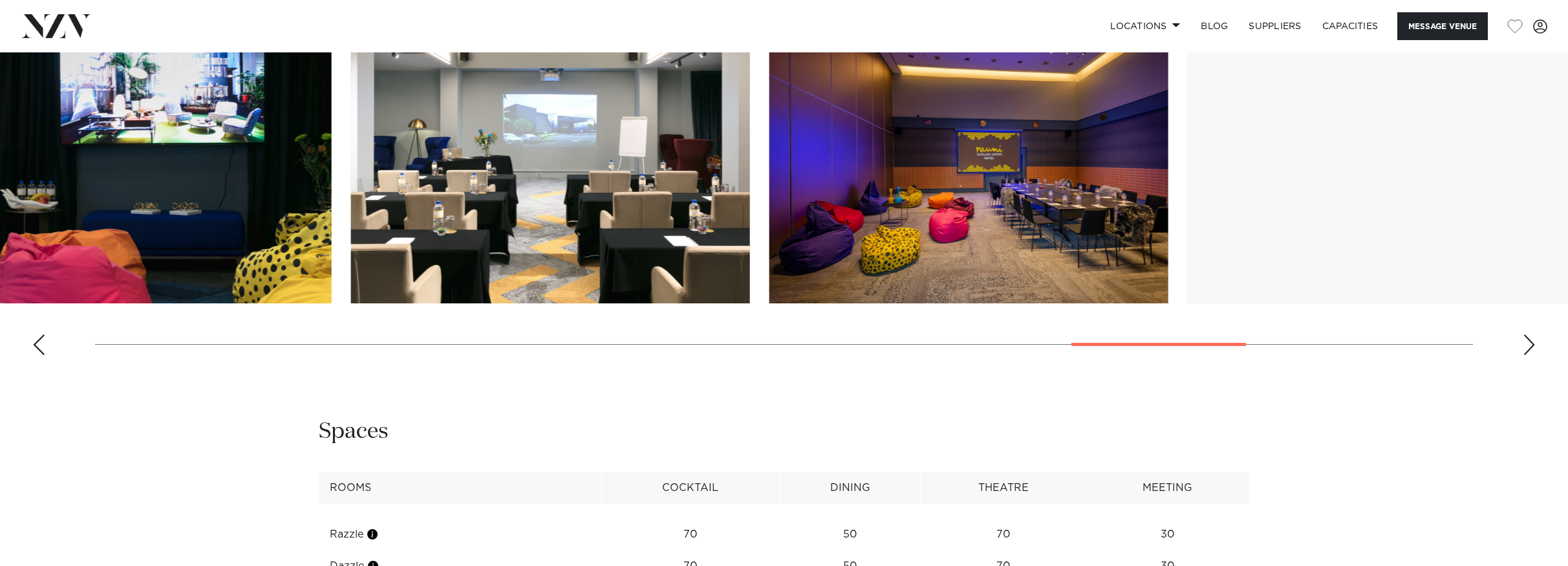
click at [1193, 346] on div at bounding box center [1159, 344] width 175 height 3
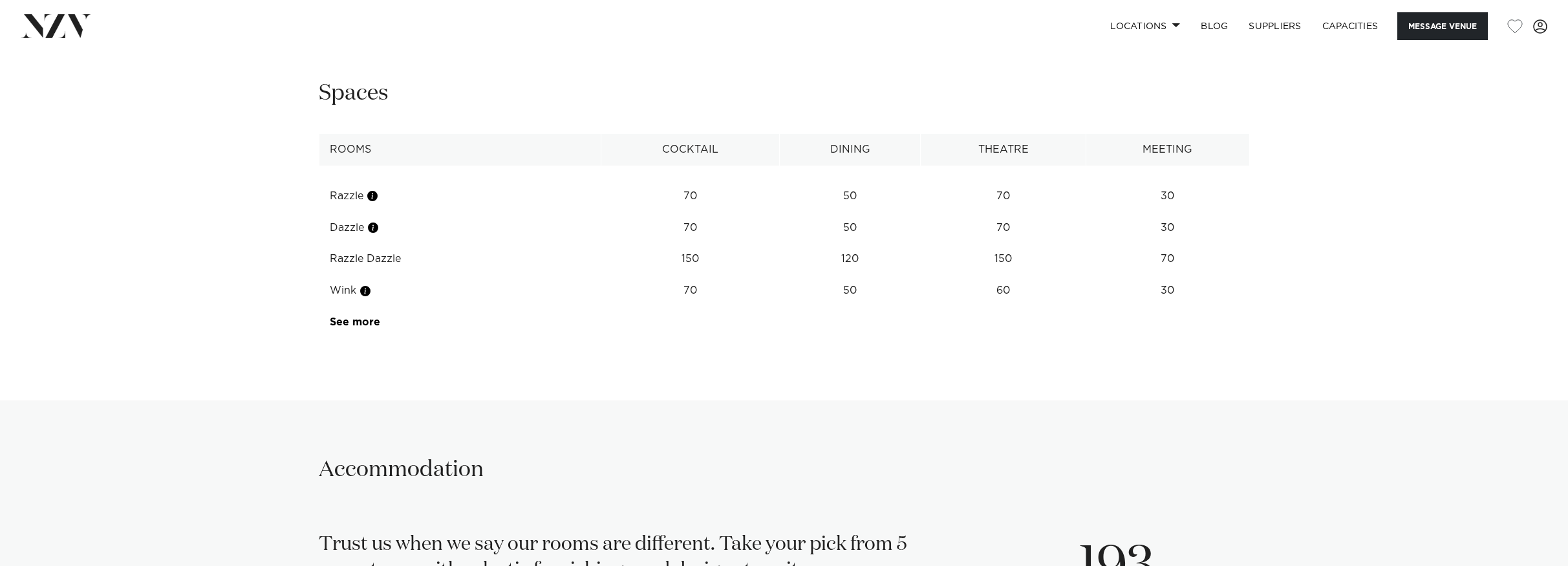
scroll to position [1919, 0]
click at [345, 325] on link "See more" at bounding box center [380, 320] width 101 height 10
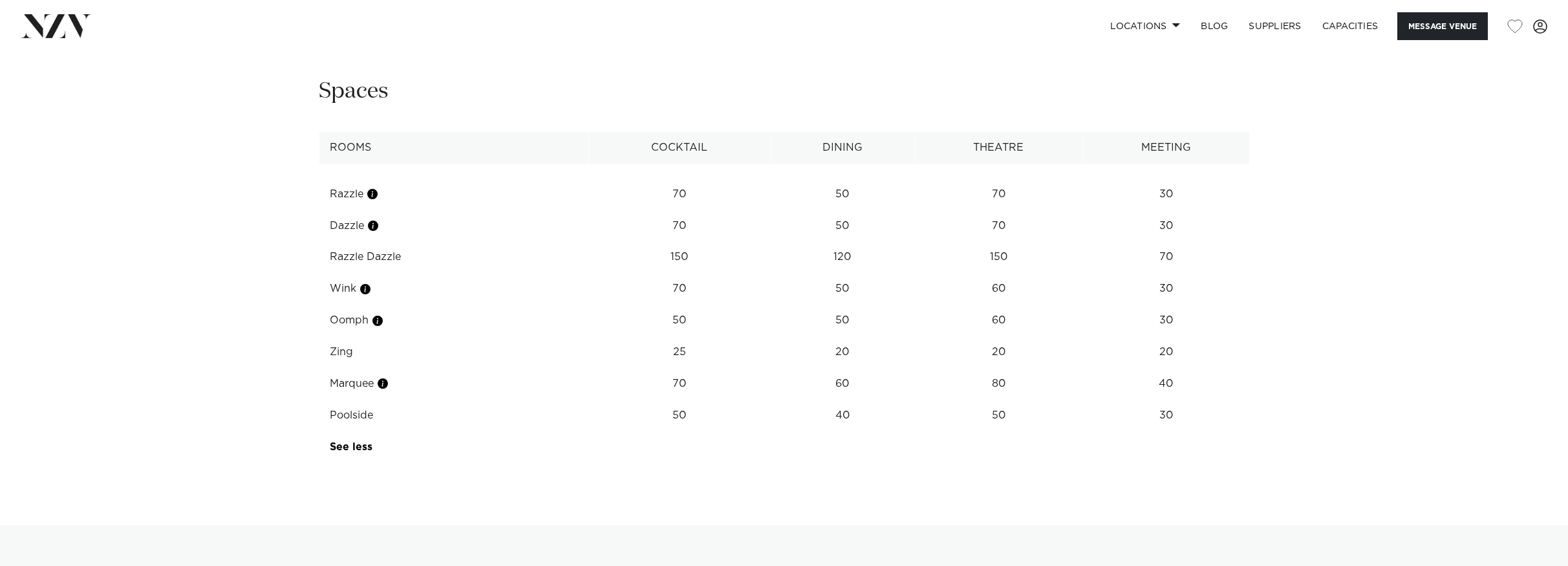
click at [352, 368] on td "Zing" at bounding box center [453, 352] width 270 height 32
drag, startPoint x: 343, startPoint y: 395, endPoint x: 332, endPoint y: 395, distance: 11.0
click at [332, 368] on td "Zing" at bounding box center [453, 352] width 270 height 32
drag, startPoint x: 326, startPoint y: 395, endPoint x: 1183, endPoint y: 388, distance: 857.0
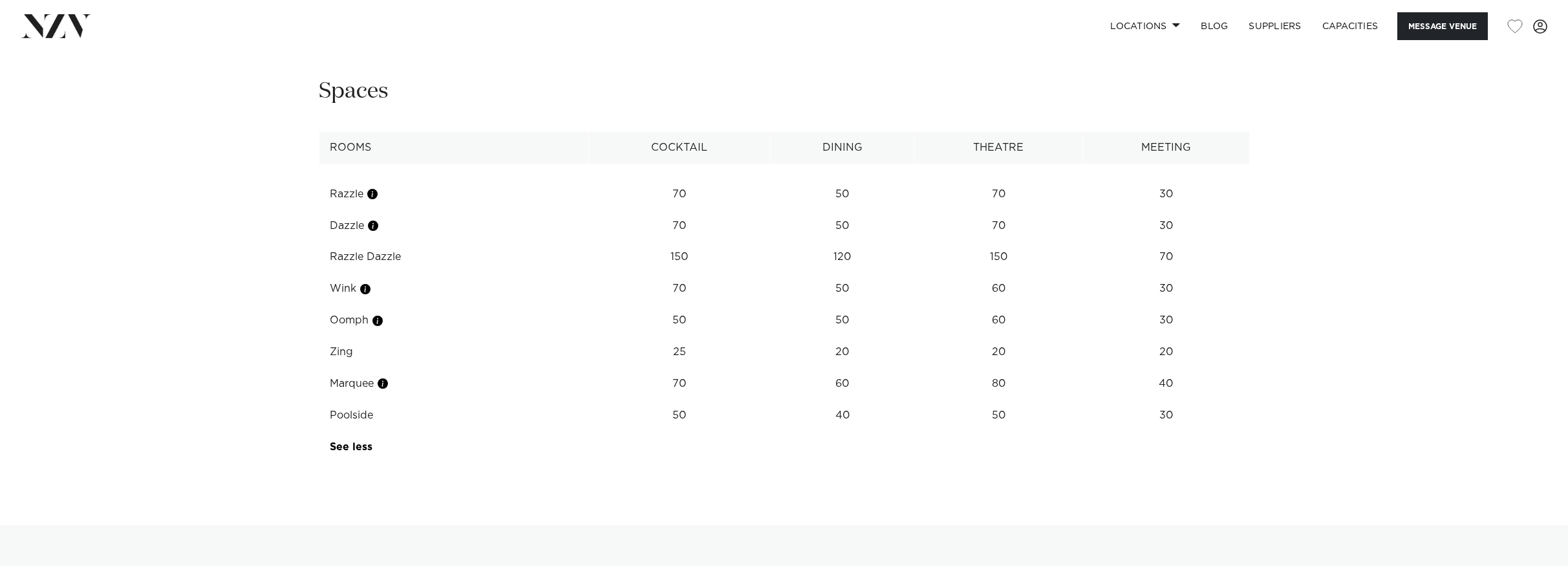
click at [1183, 368] on tr "Zing 25 20 20 20" at bounding box center [784, 352] width 931 height 32
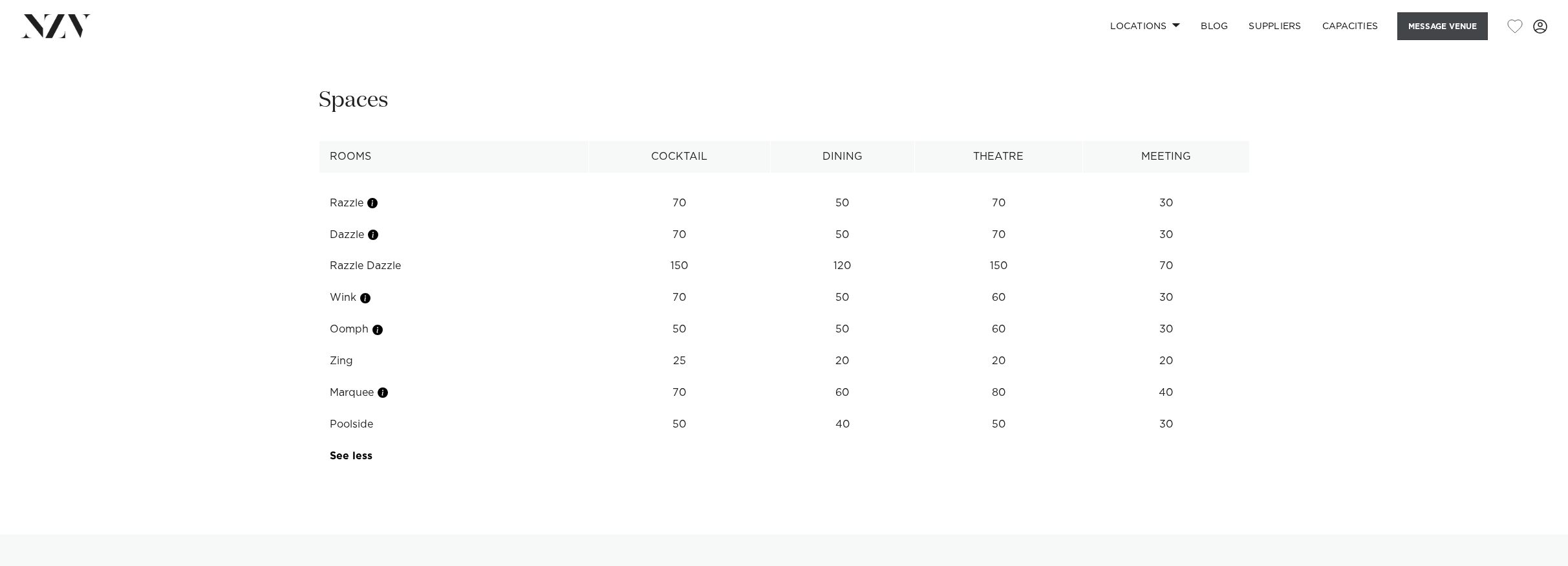
click at [1430, 24] on button "Message Venue" at bounding box center [1443, 26] width 91 height 28
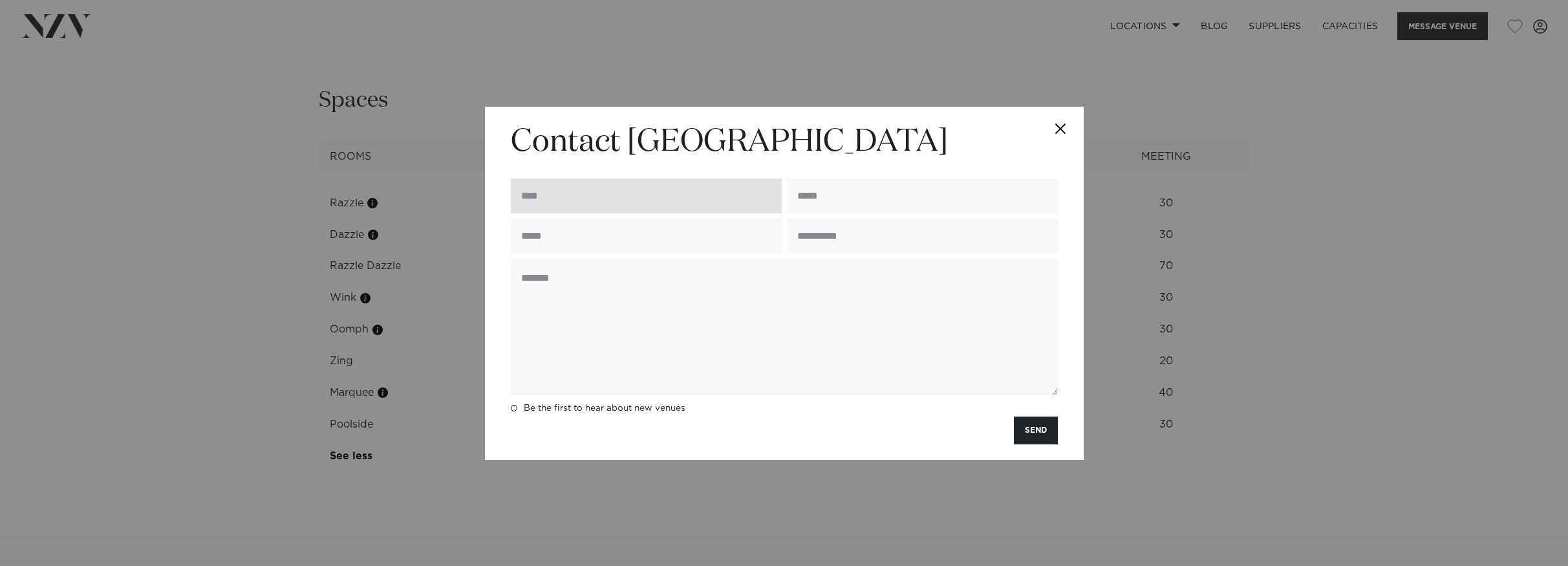
drag, startPoint x: 588, startPoint y: 212, endPoint x: 579, endPoint y: 202, distance: 13.5
click at [584, 209] on input "text" at bounding box center [647, 196] width 271 height 35
type input "**********"
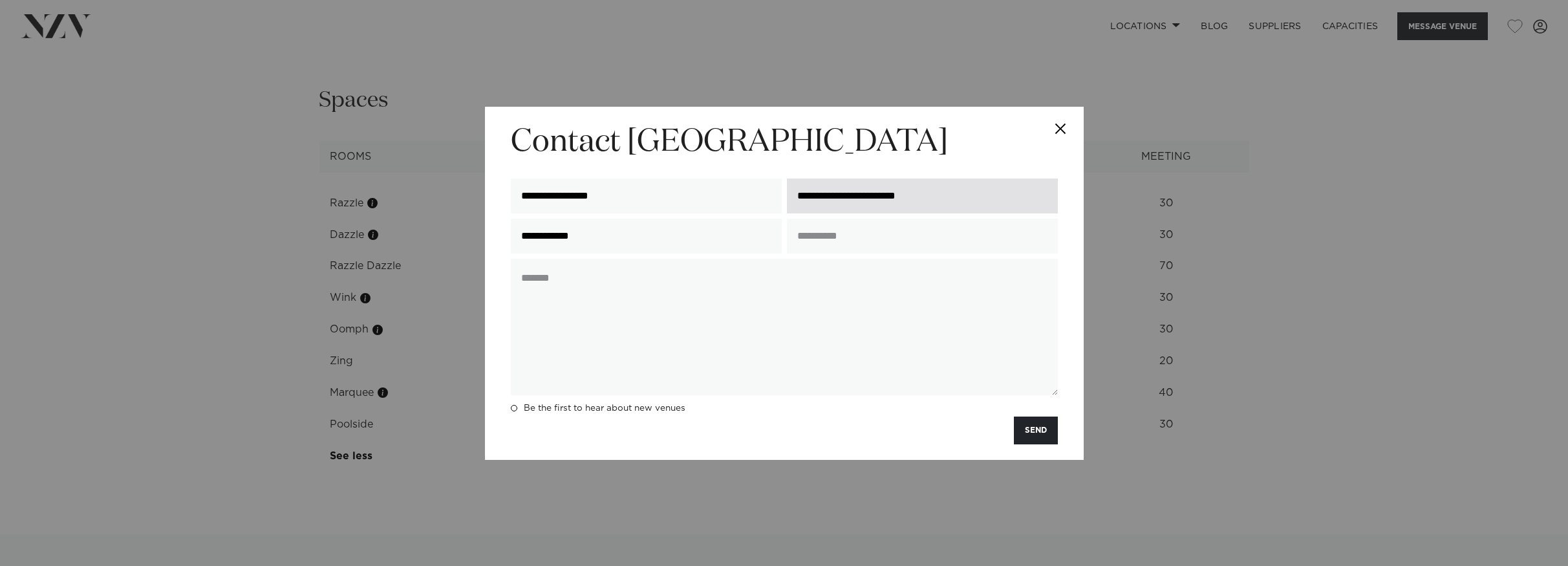
drag, startPoint x: 972, startPoint y: 195, endPoint x: 788, endPoint y: 190, distance: 184.1
click at [788, 190] on input "**********" at bounding box center [923, 196] width 271 height 35
type input "**********"
type input "*********"
paste textarea "**********"
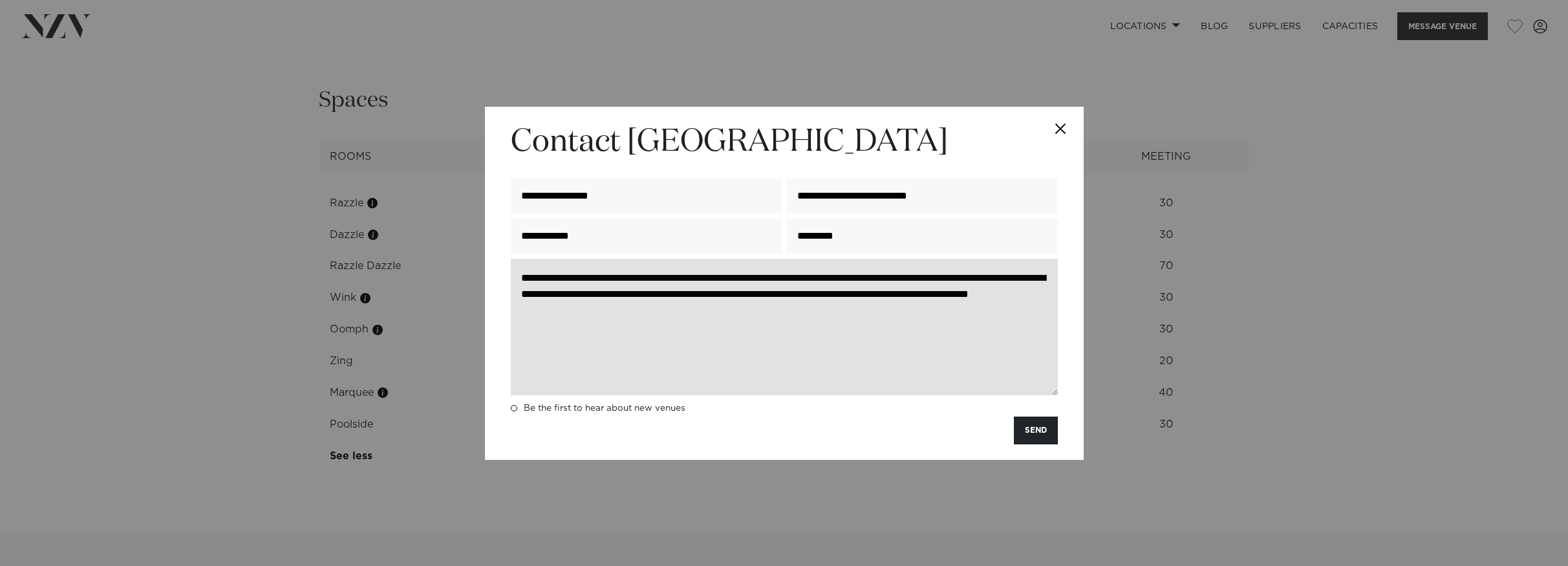
click at [518, 281] on textarea "**********" at bounding box center [784, 327] width 547 height 136
click at [847, 307] on textarea "**********" at bounding box center [784, 327] width 547 height 136
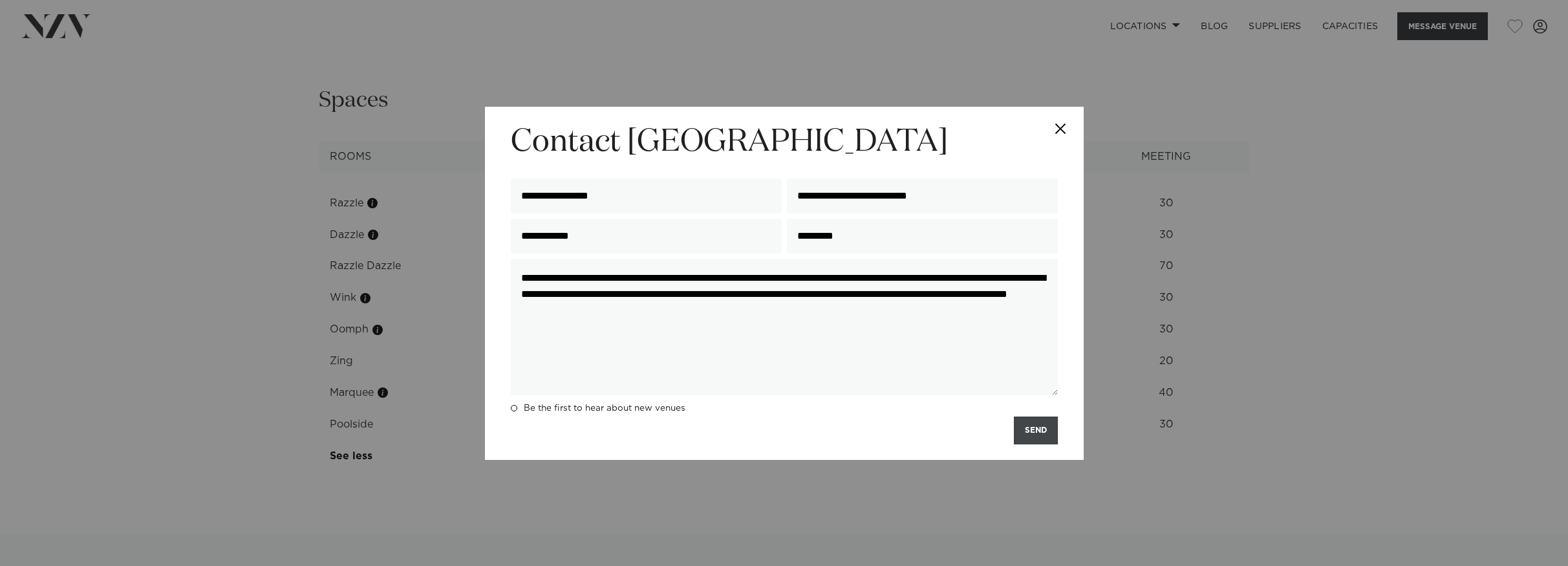
type textarea "**********"
click at [1030, 434] on button "SEND" at bounding box center [1036, 430] width 44 height 28
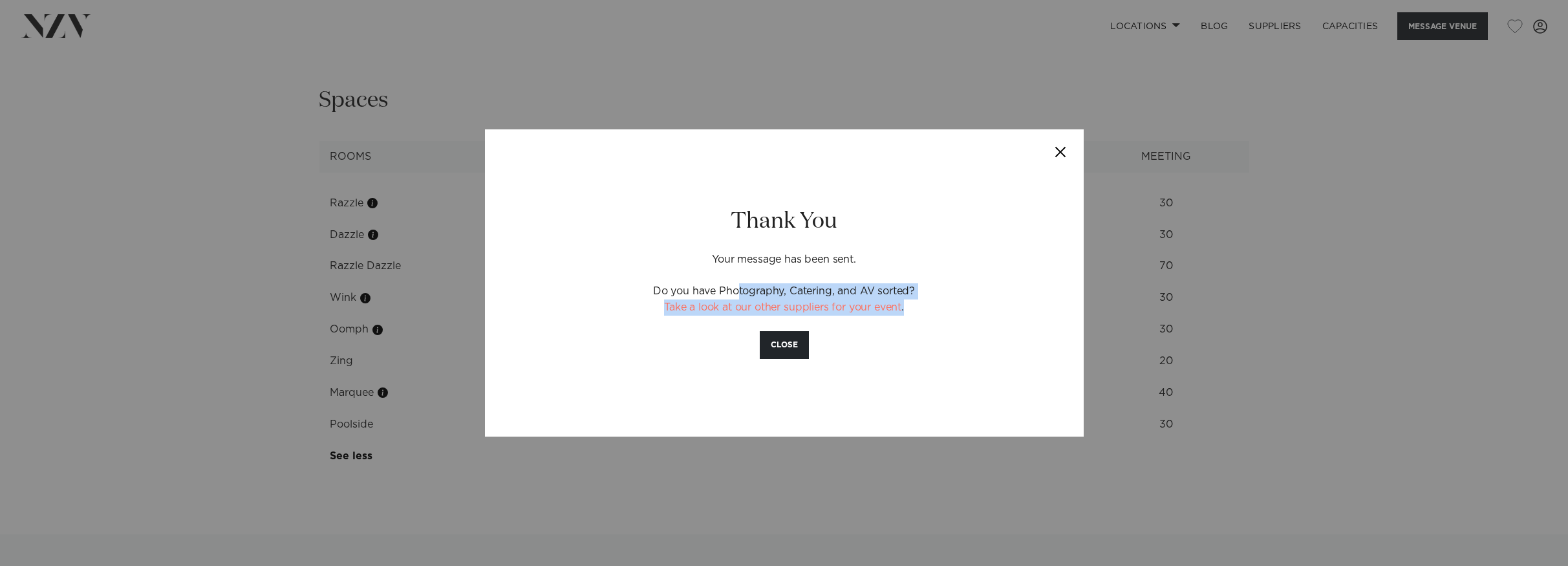
drag, startPoint x: 666, startPoint y: 291, endPoint x: 924, endPoint y: 310, distance: 258.7
click at [924, 310] on p "Do you have Photography, Catering, and AV sorted? Take a look at our other supp…" at bounding box center [784, 300] width 453 height 32
click at [933, 309] on p "Do you have Photography, Catering, and AV sorted? Take a look at our other supp…" at bounding box center [784, 300] width 453 height 32
click at [1067, 148] on button "Close" at bounding box center [1061, 152] width 45 height 45
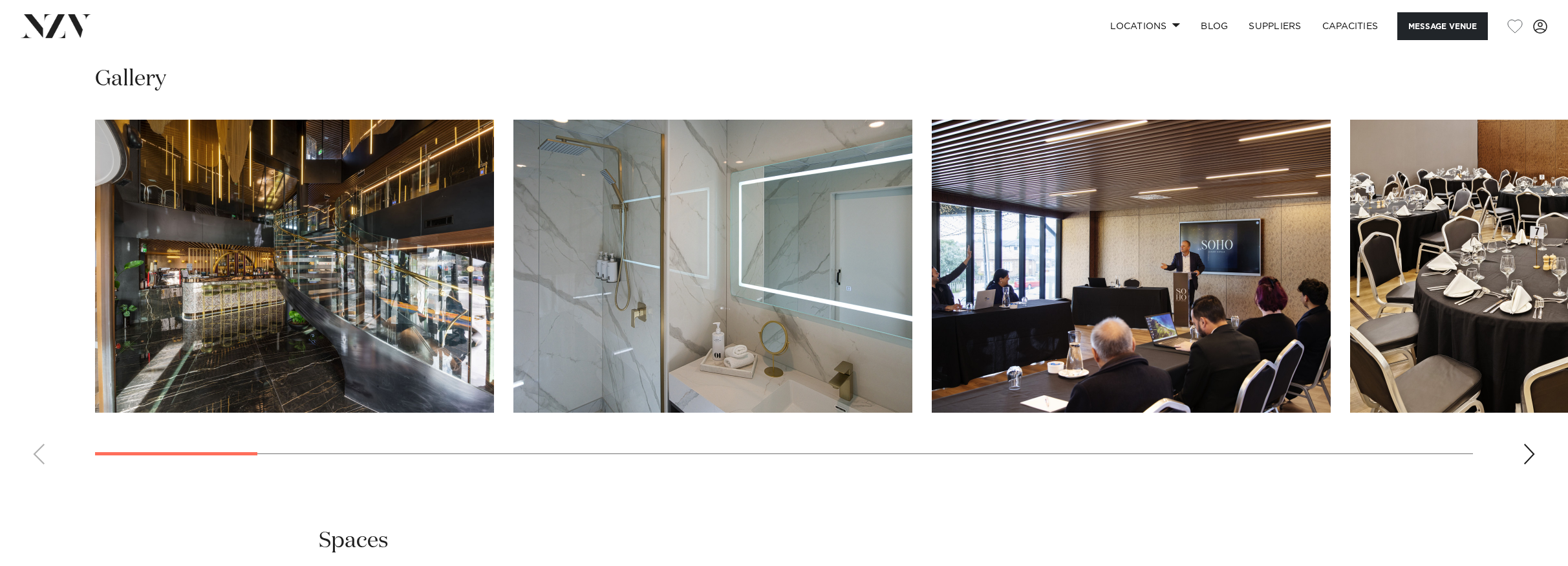
scroll to position [1538, 0]
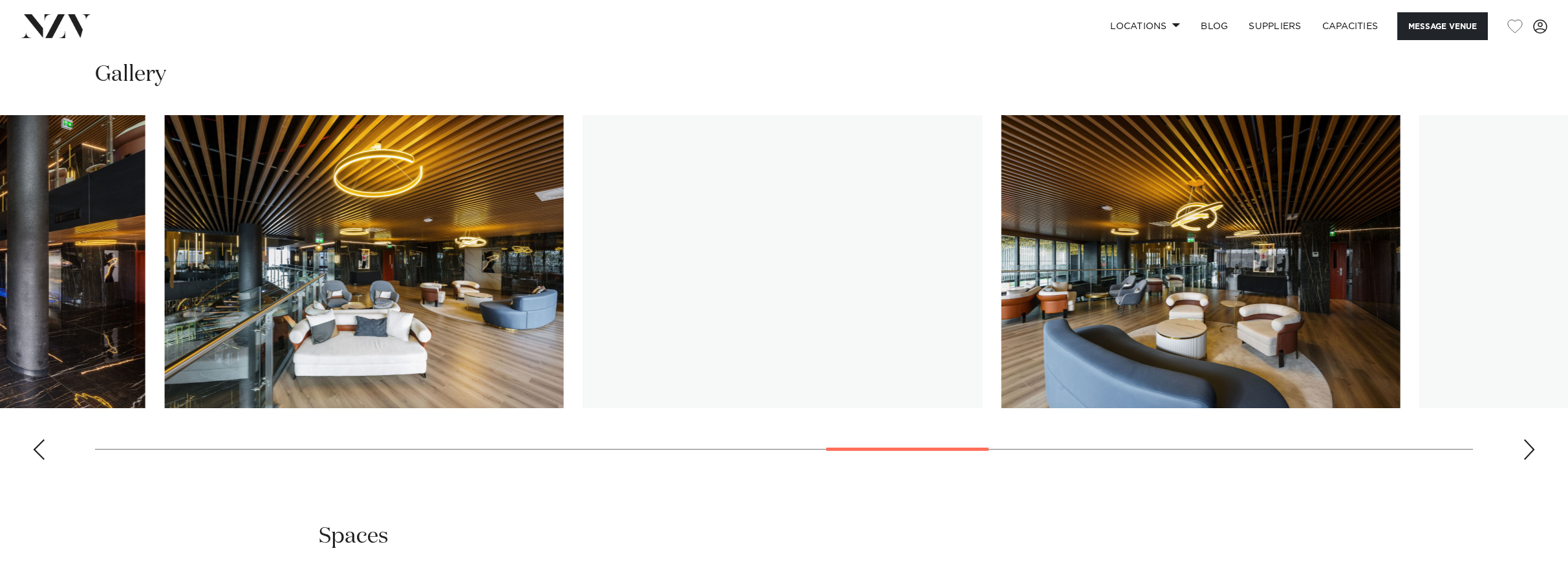
click at [972, 436] on swiper-container at bounding box center [784, 292] width 1568 height 355
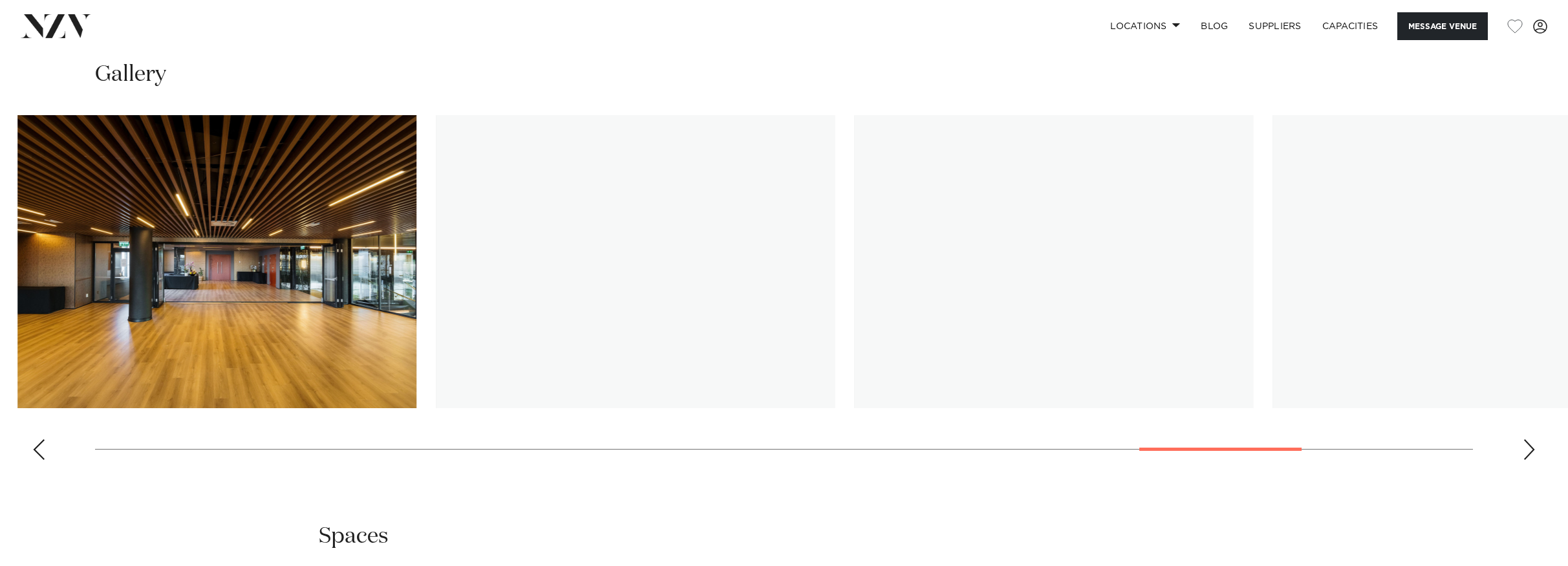
click at [1243, 439] on swiper-container at bounding box center [784, 292] width 1568 height 355
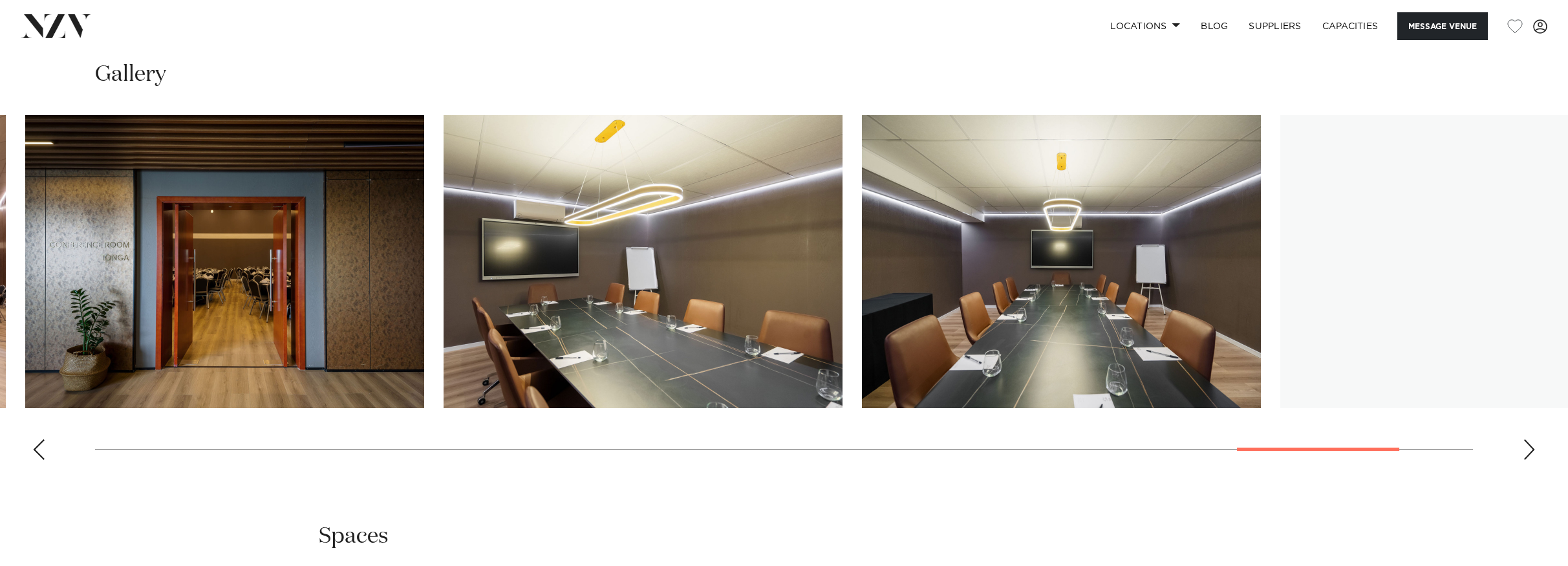
click at [1300, 454] on swiper-container at bounding box center [784, 292] width 1568 height 355
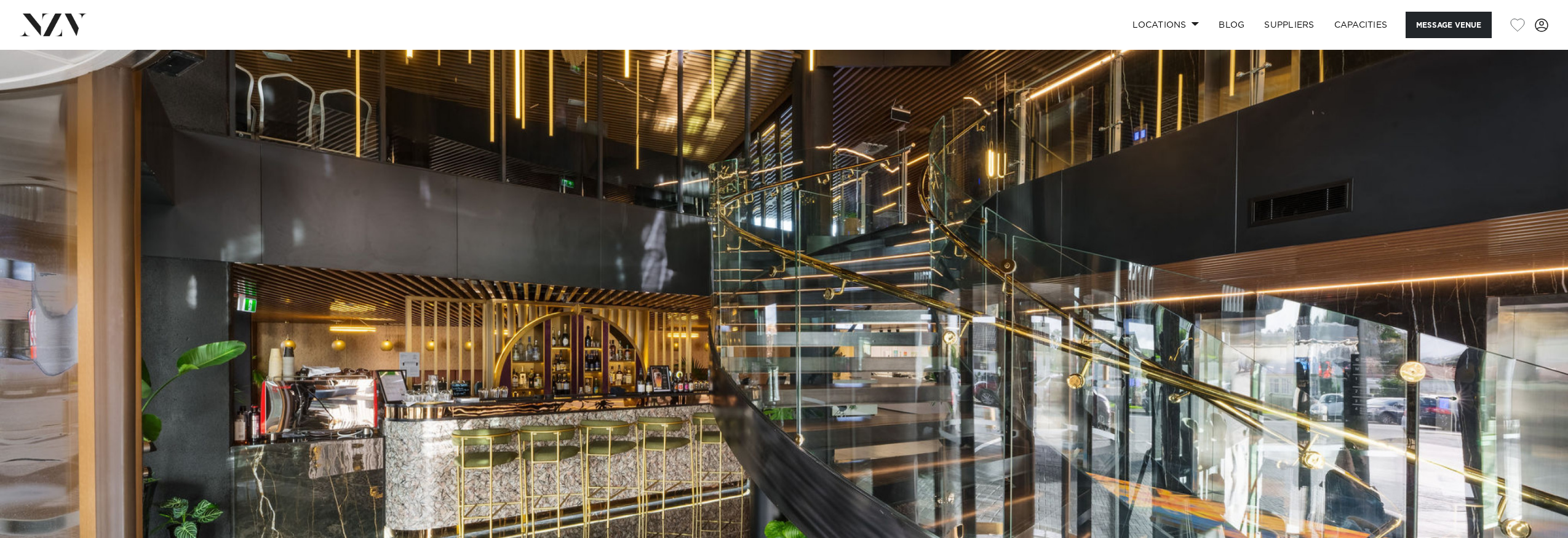
scroll to position [0, 0]
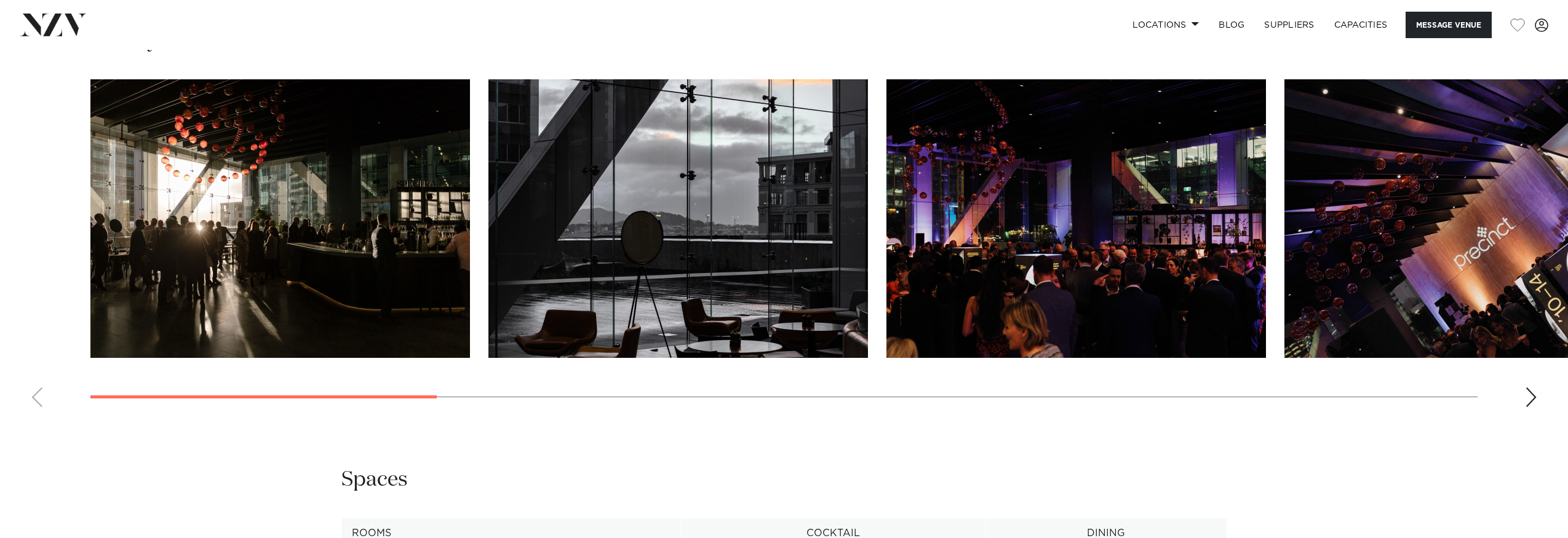
scroll to position [1400, 0]
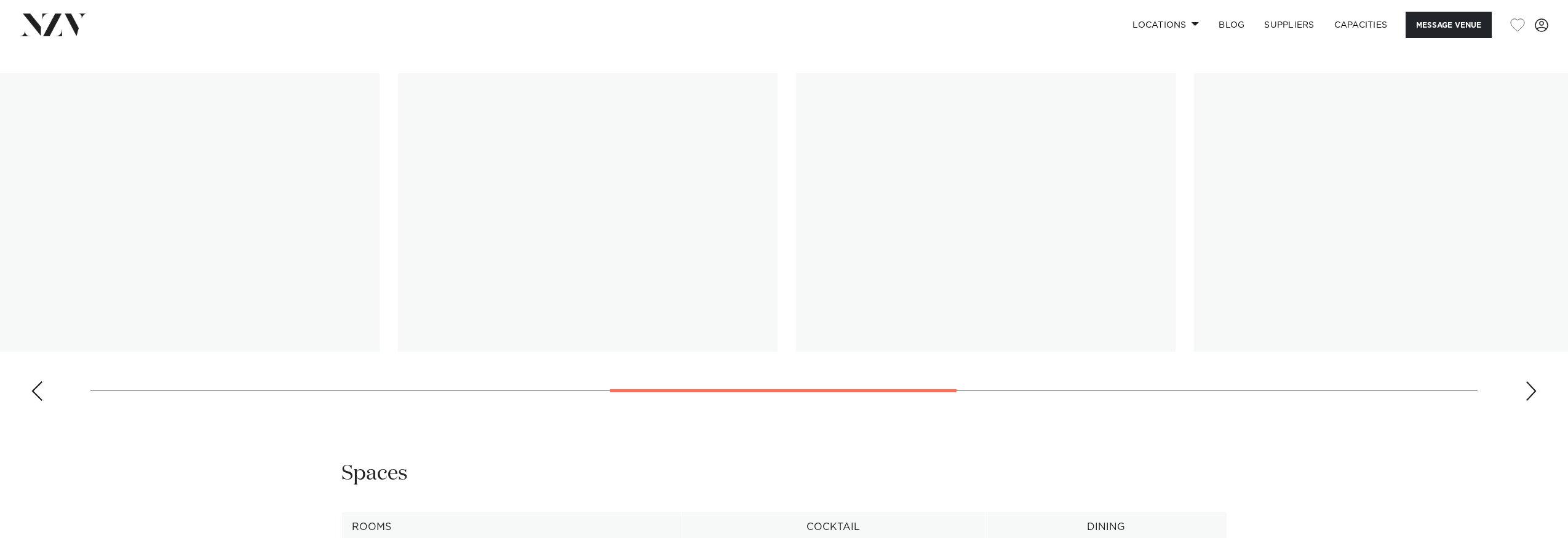
click at [819, 396] on swiper-container at bounding box center [784, 242] width 1568 height 337
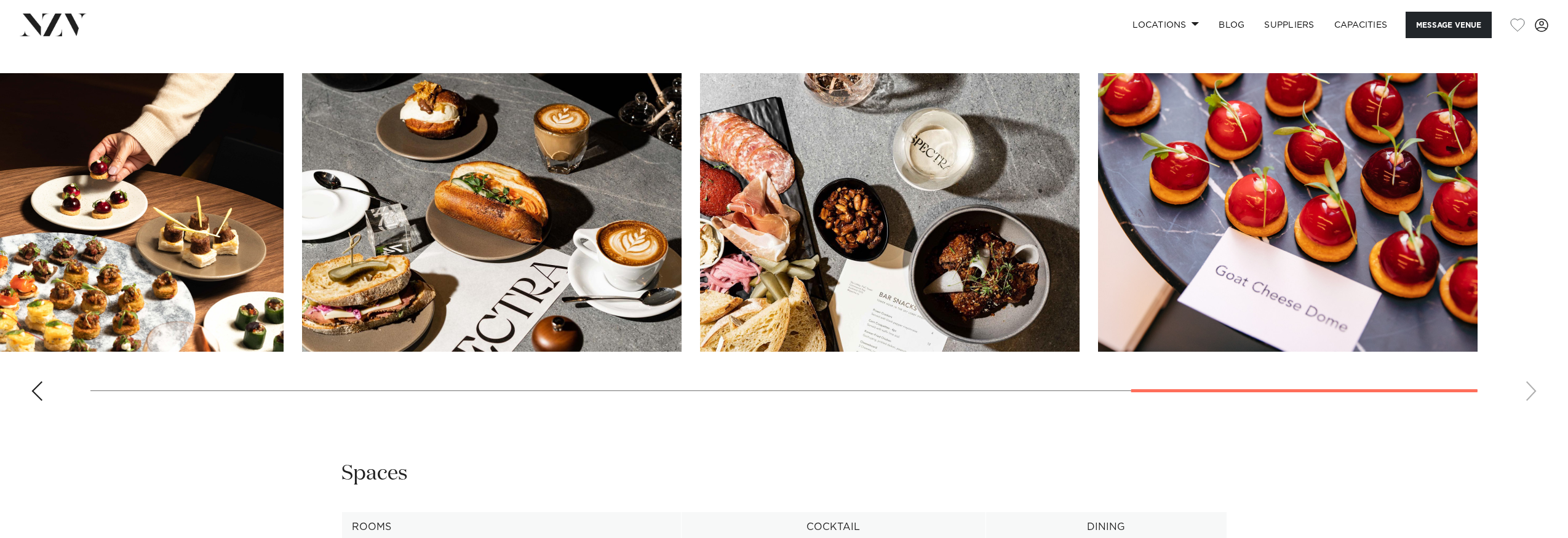
click at [1193, 387] on swiper-container at bounding box center [784, 242] width 1568 height 337
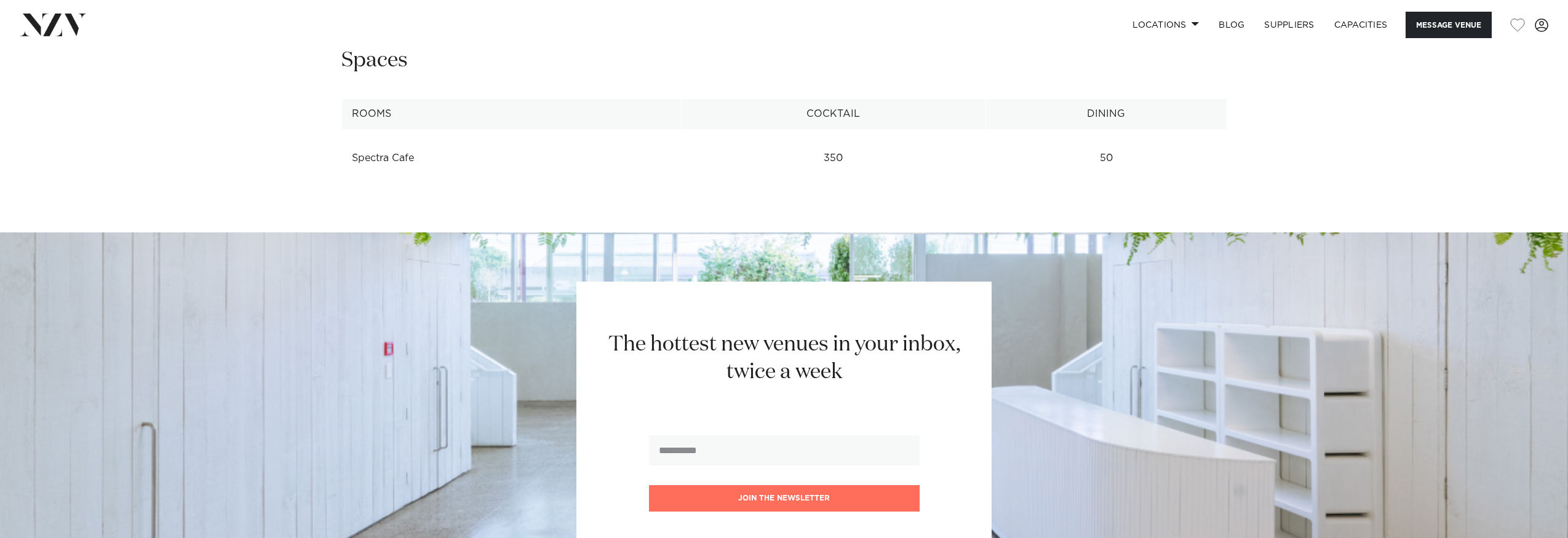
scroll to position [1812, 0]
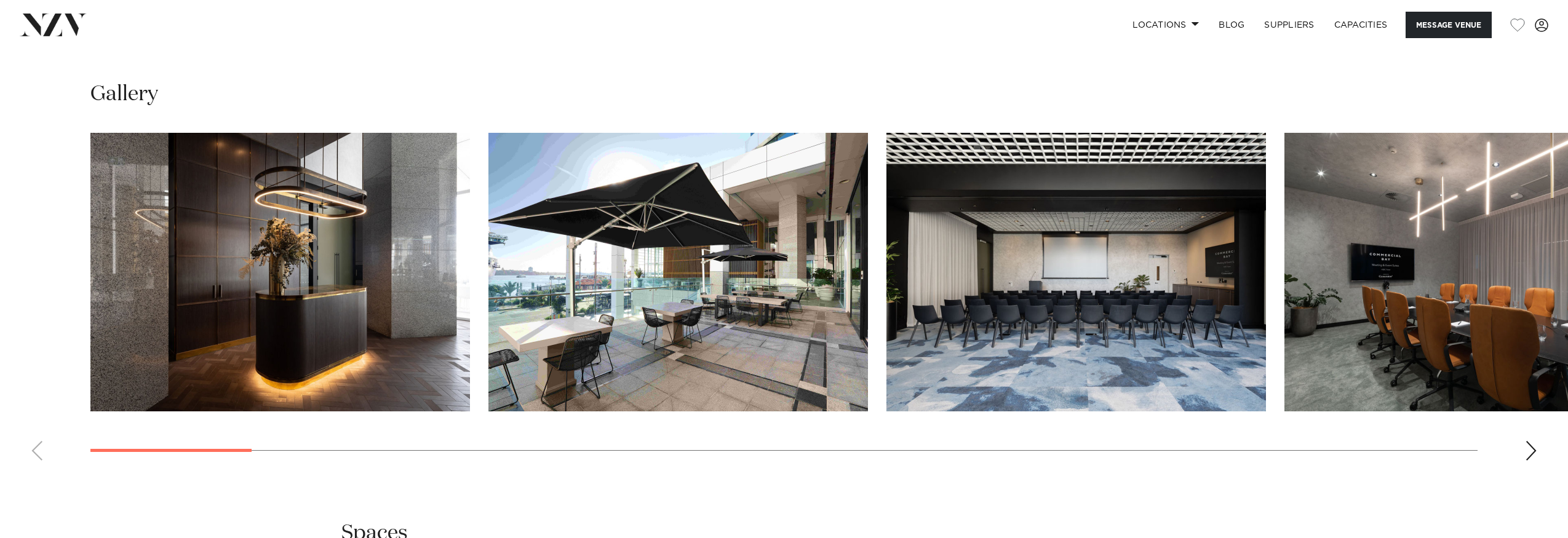
scroll to position [1658, 0]
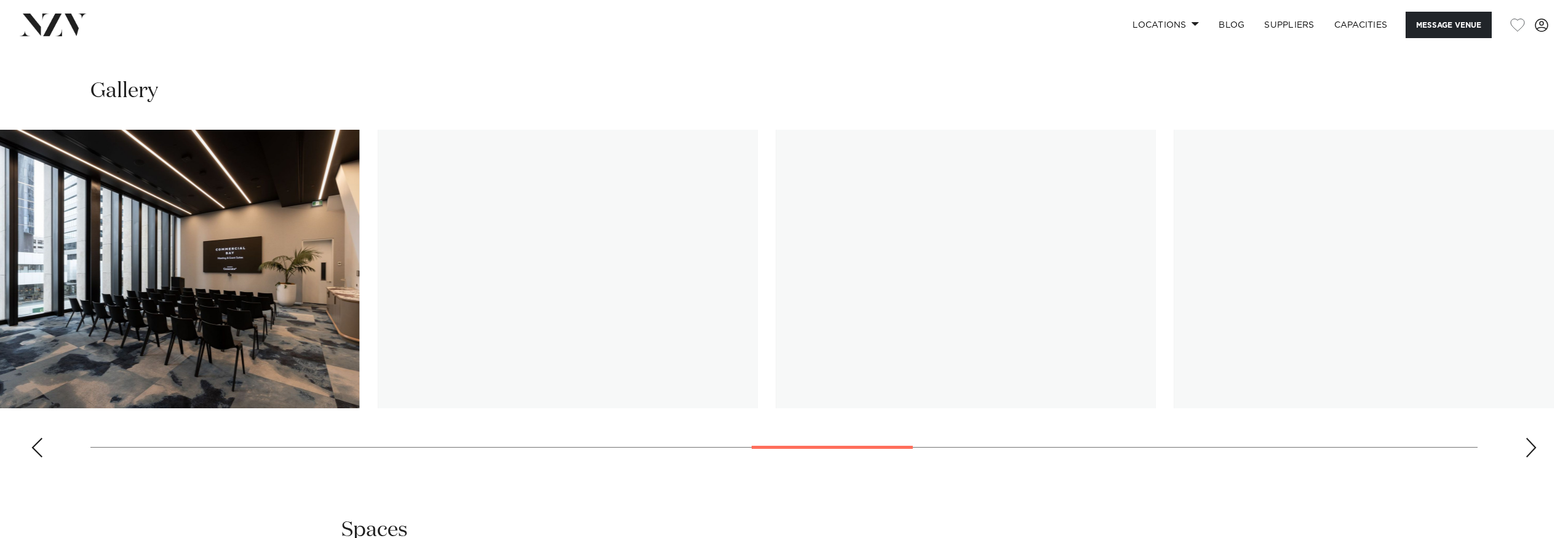
click at [881, 385] on swiper-container at bounding box center [784, 298] width 1568 height 337
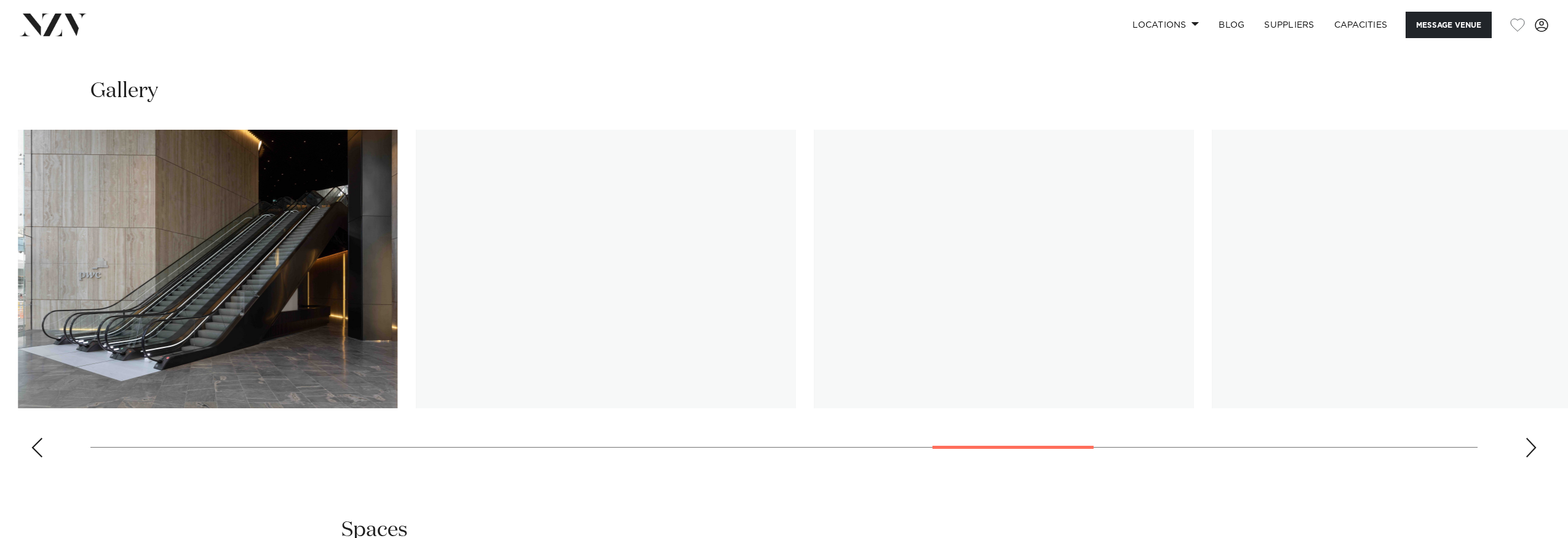
click at [1038, 446] on div at bounding box center [1013, 447] width 161 height 3
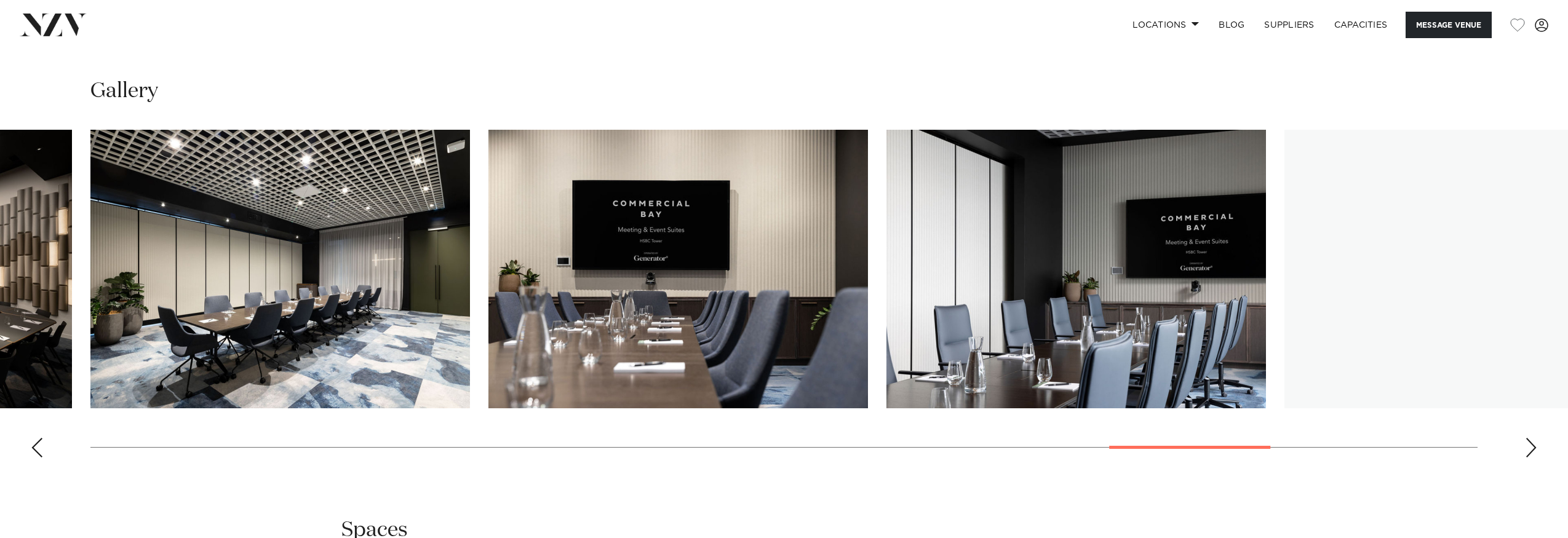
click at [1208, 400] on swiper-container at bounding box center [784, 298] width 1568 height 337
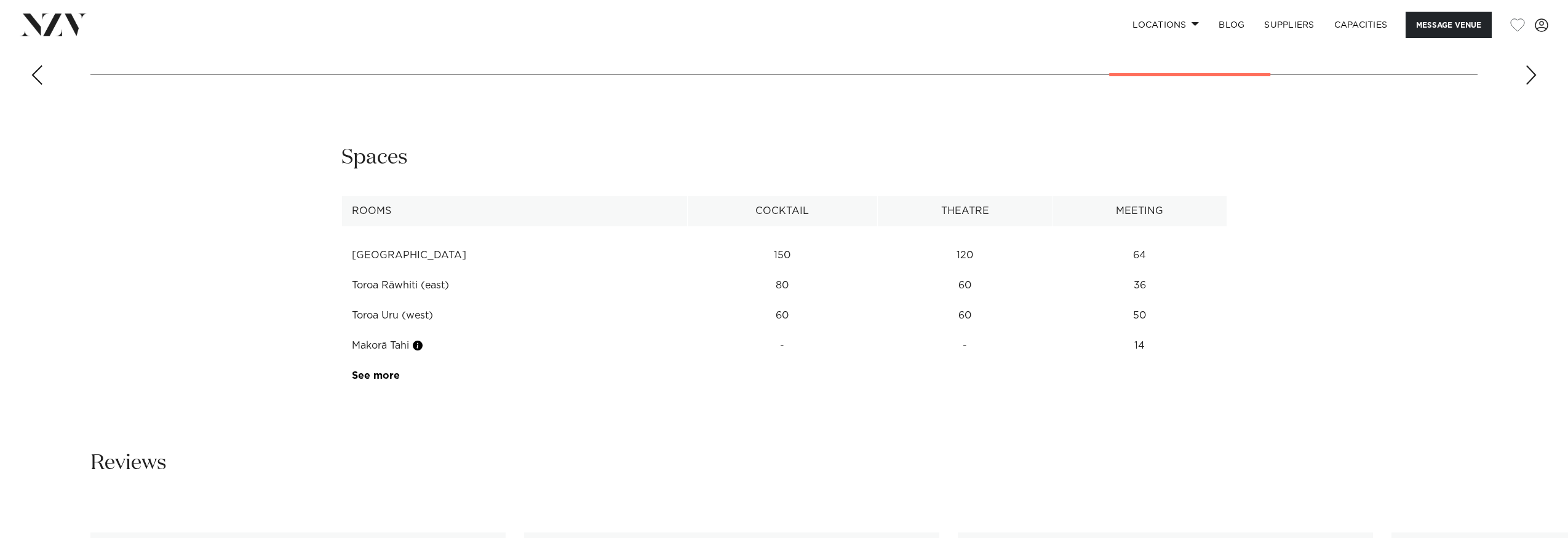
scroll to position [2014, 0]
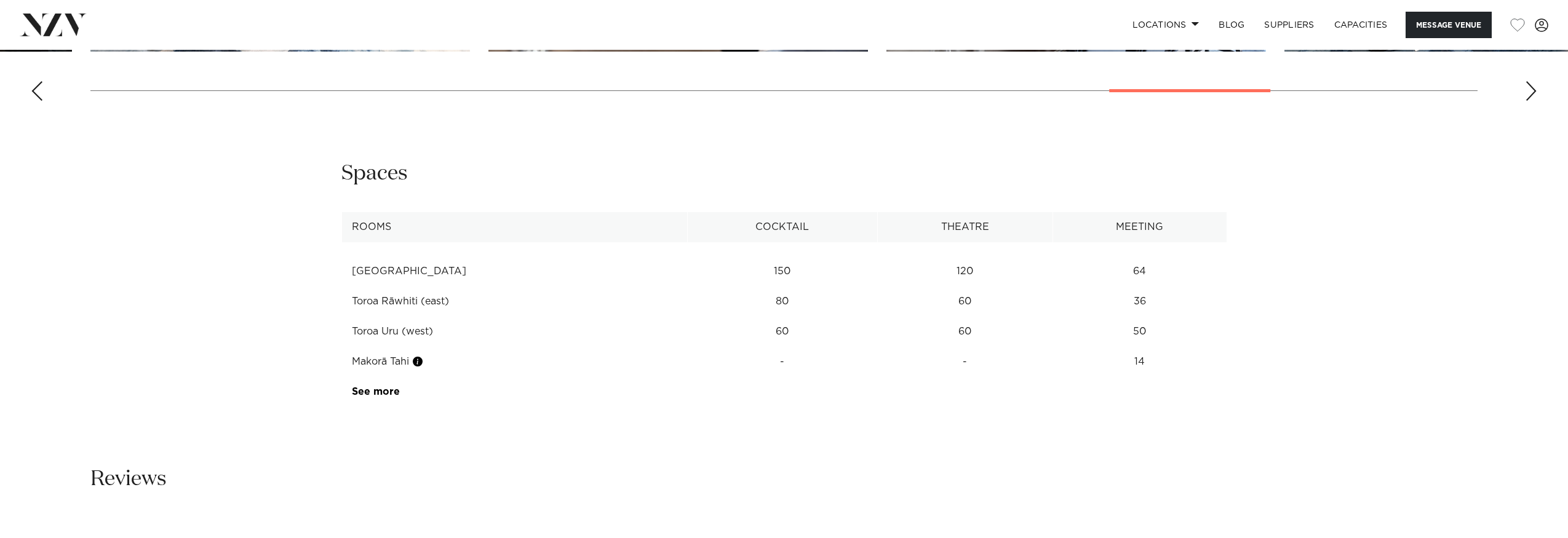
click at [378, 387] on link "See more" at bounding box center [400, 392] width 96 height 10
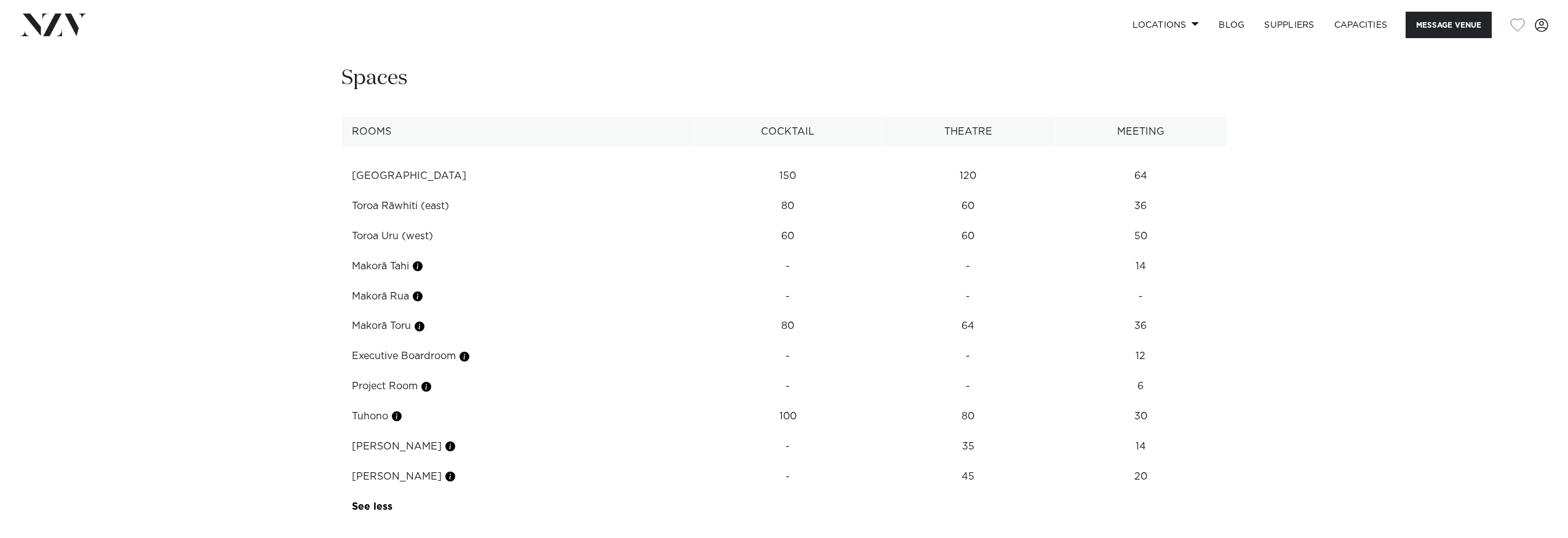
scroll to position [2109, 0]
click at [1139, 192] on td "20" at bounding box center [1141, 176] width 172 height 30
drag, startPoint x: 1151, startPoint y: 431, endPoint x: 1134, endPoint y: 408, distance: 28.6
click at [1127, 416] on tbody "Toroa Room 150 120 64 Toroa Rāwhiti (east) 80 60 36 Toroa Uru (west) 60 60 50 M…" at bounding box center [784, 335] width 886 height 375
drag, startPoint x: 1151, startPoint y: 400, endPoint x: 1117, endPoint y: 401, distance: 34.0
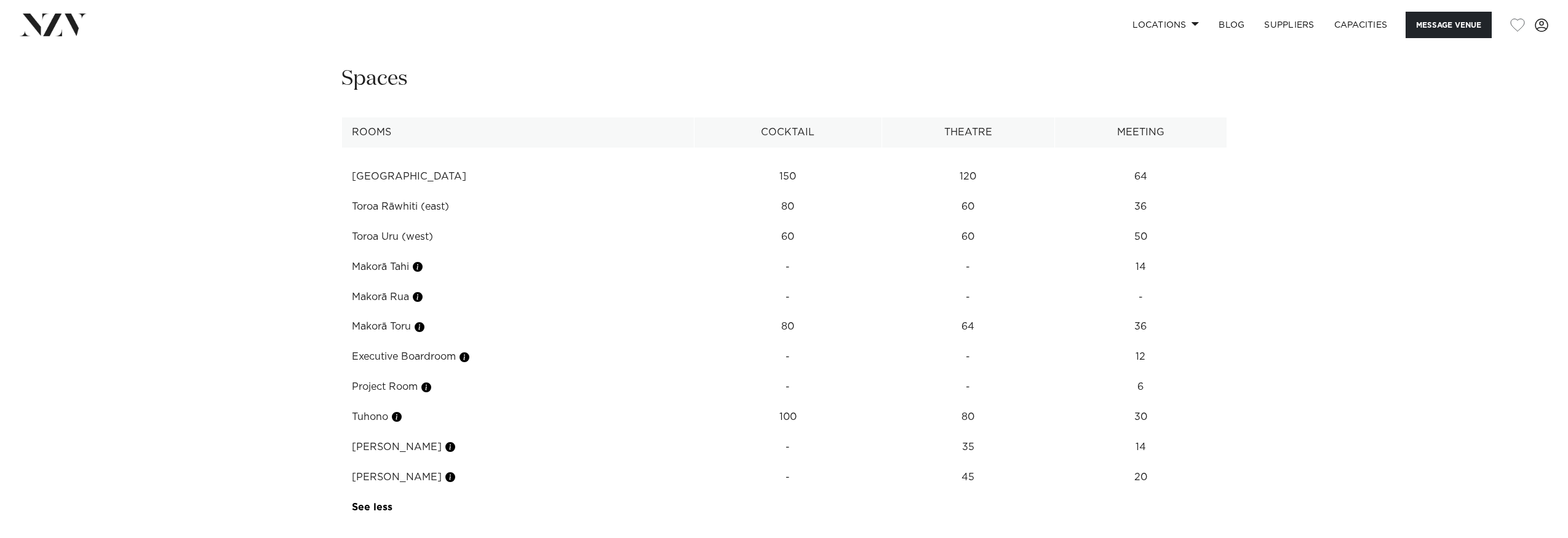
click at [1117, 192] on td "14" at bounding box center [1141, 176] width 172 height 30
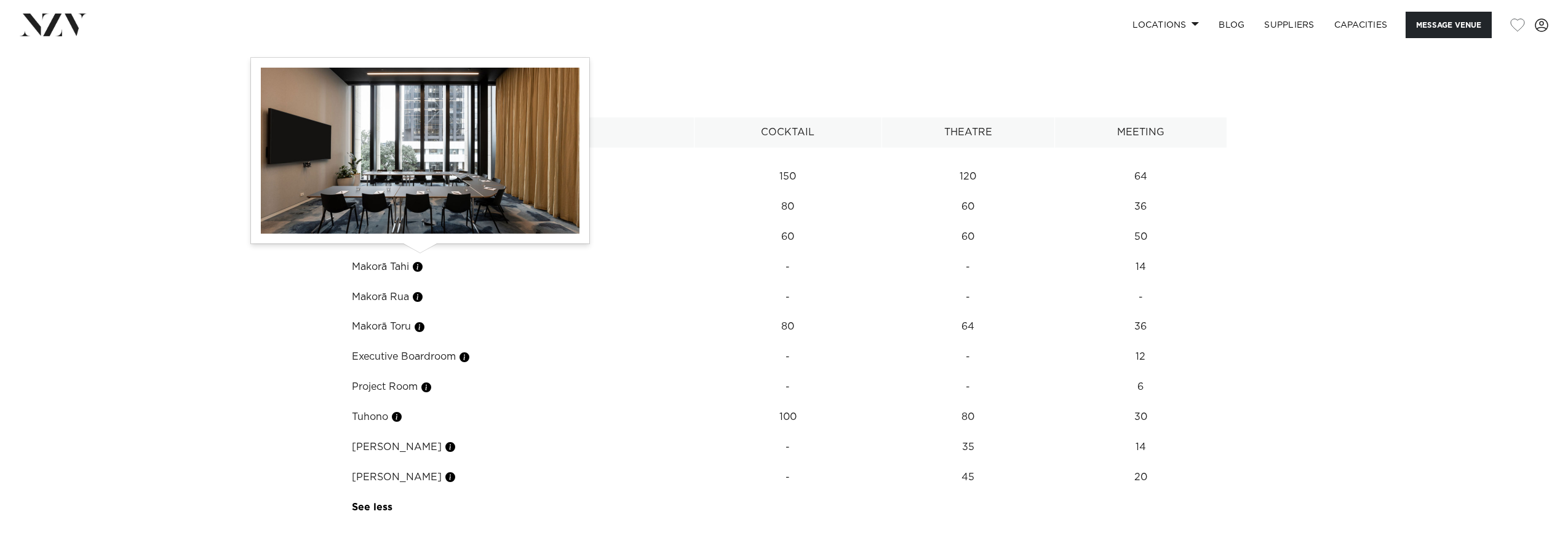
click at [419, 291] on button "button" at bounding box center [418, 297] width 12 height 12
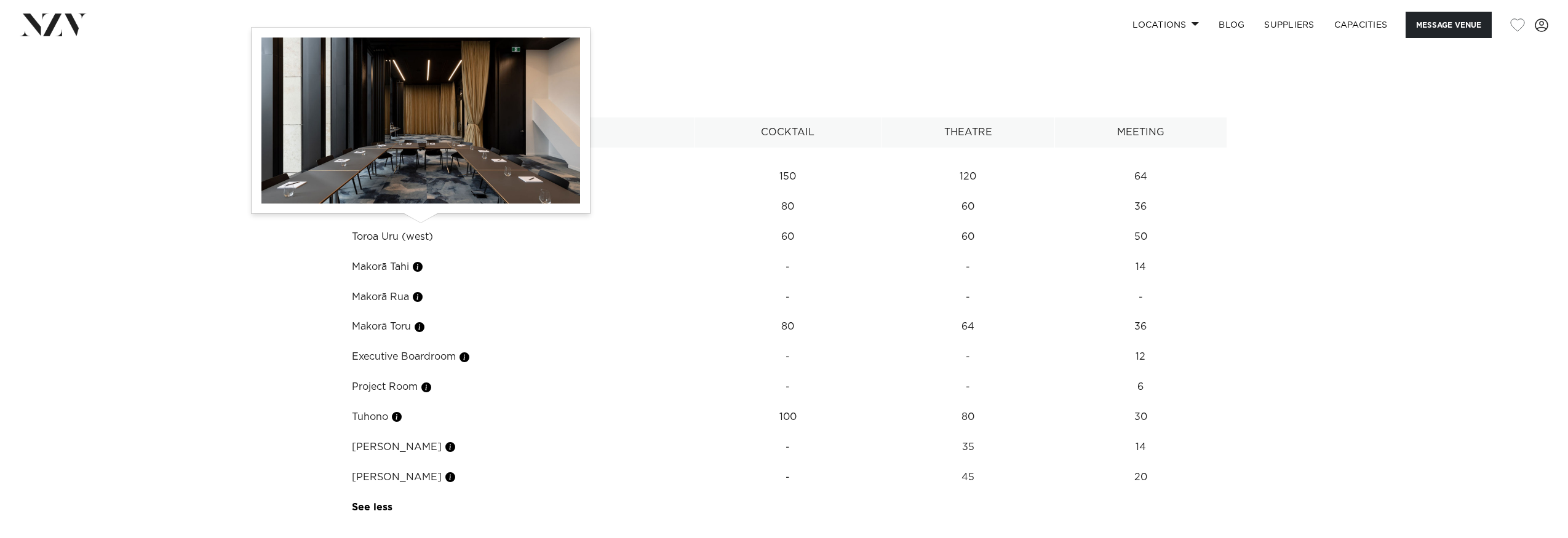
click at [424, 261] on button "button" at bounding box center [418, 267] width 12 height 12
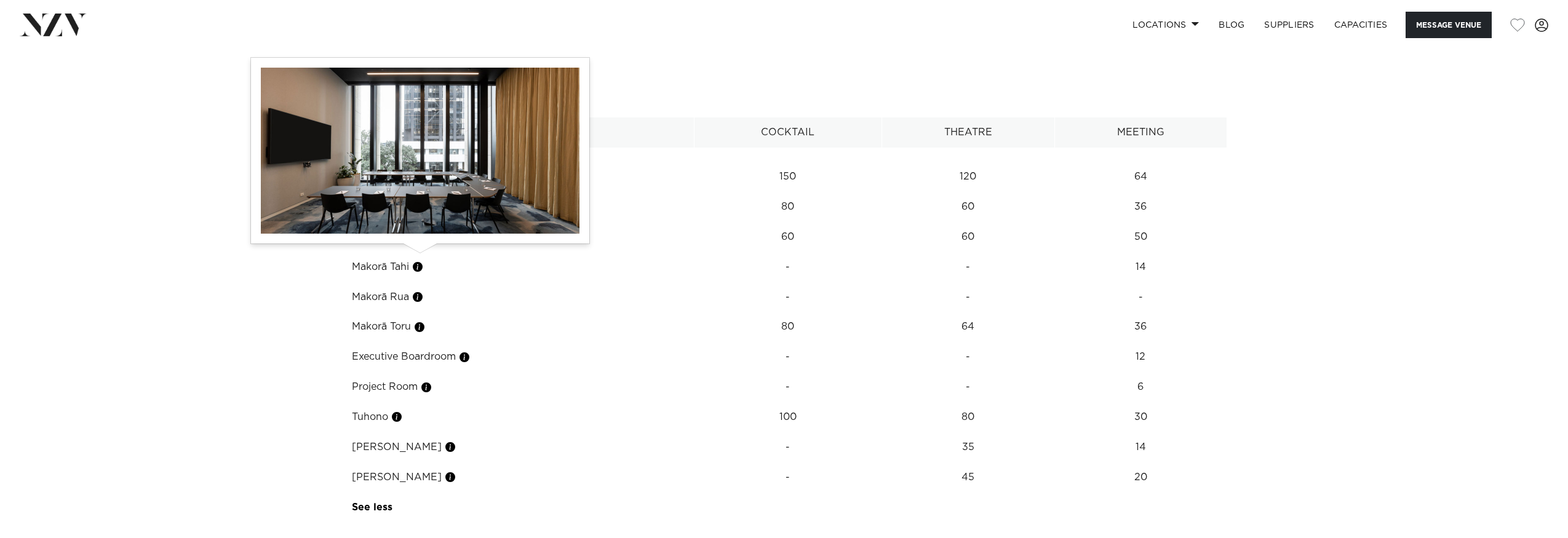
click at [420, 291] on button "button" at bounding box center [418, 297] width 12 height 12
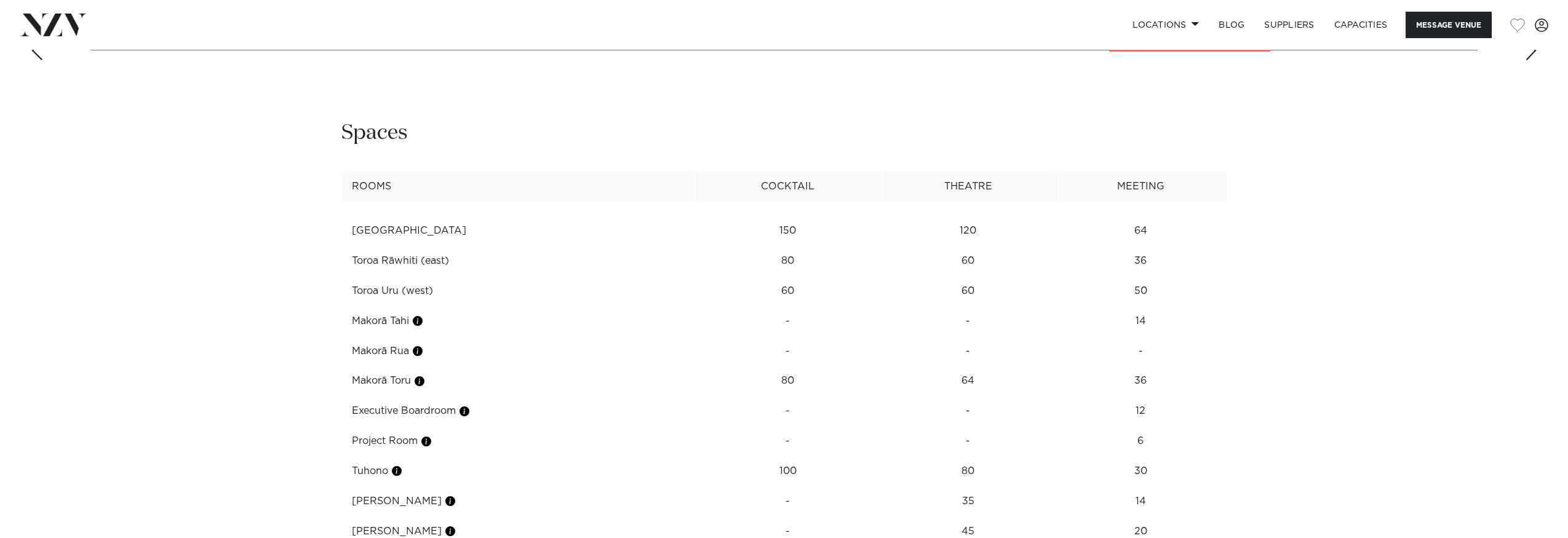
scroll to position [2013, 0]
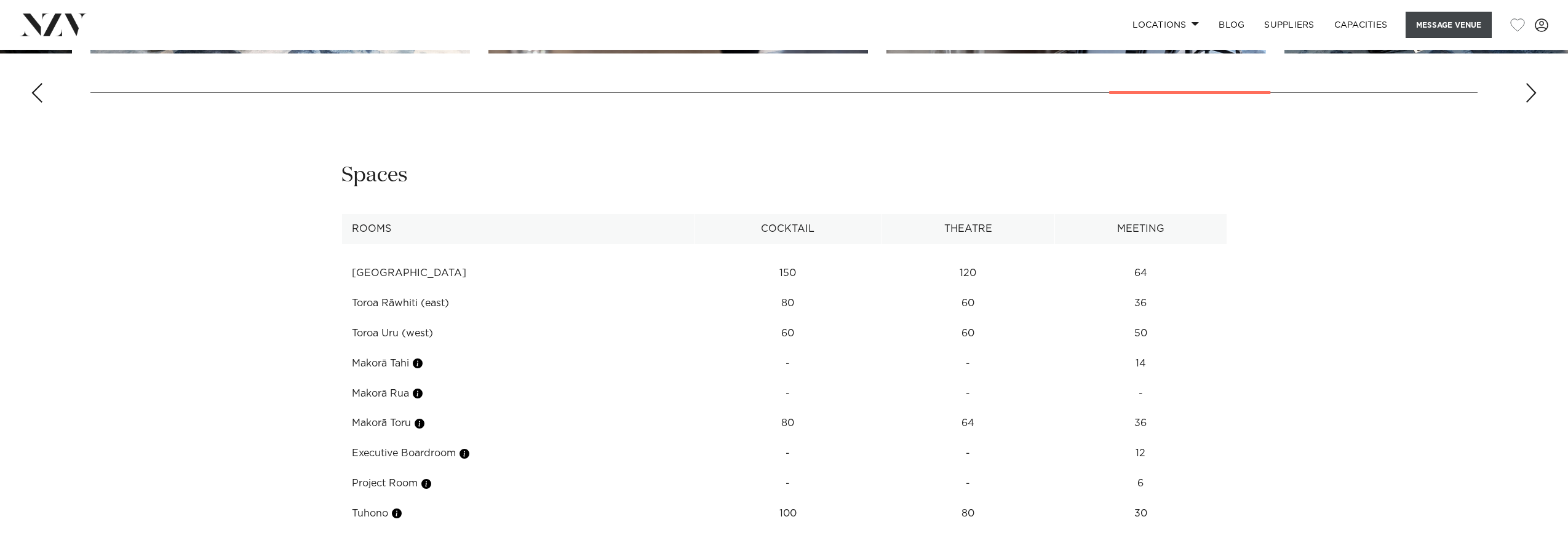
click at [1433, 25] on button "Message Venue" at bounding box center [1449, 25] width 86 height 27
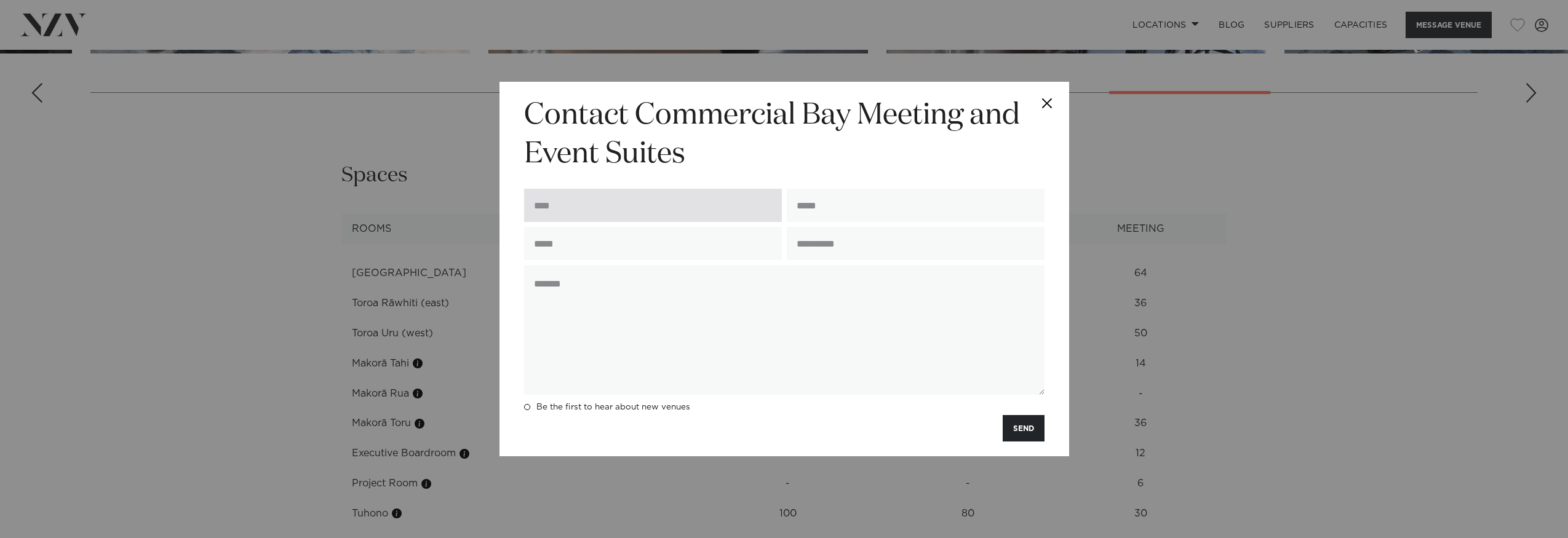
click at [641, 213] on input "text" at bounding box center [653, 205] width 258 height 33
type input "**********"
type input "*********"
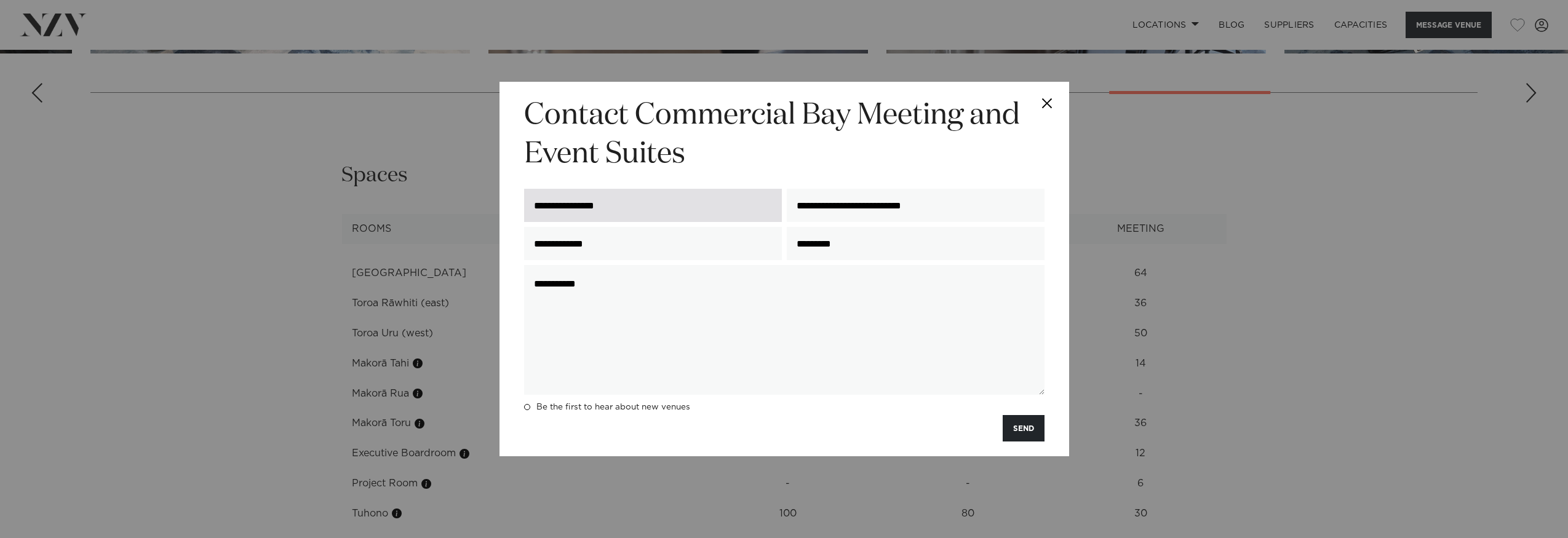
paste textarea "**********"
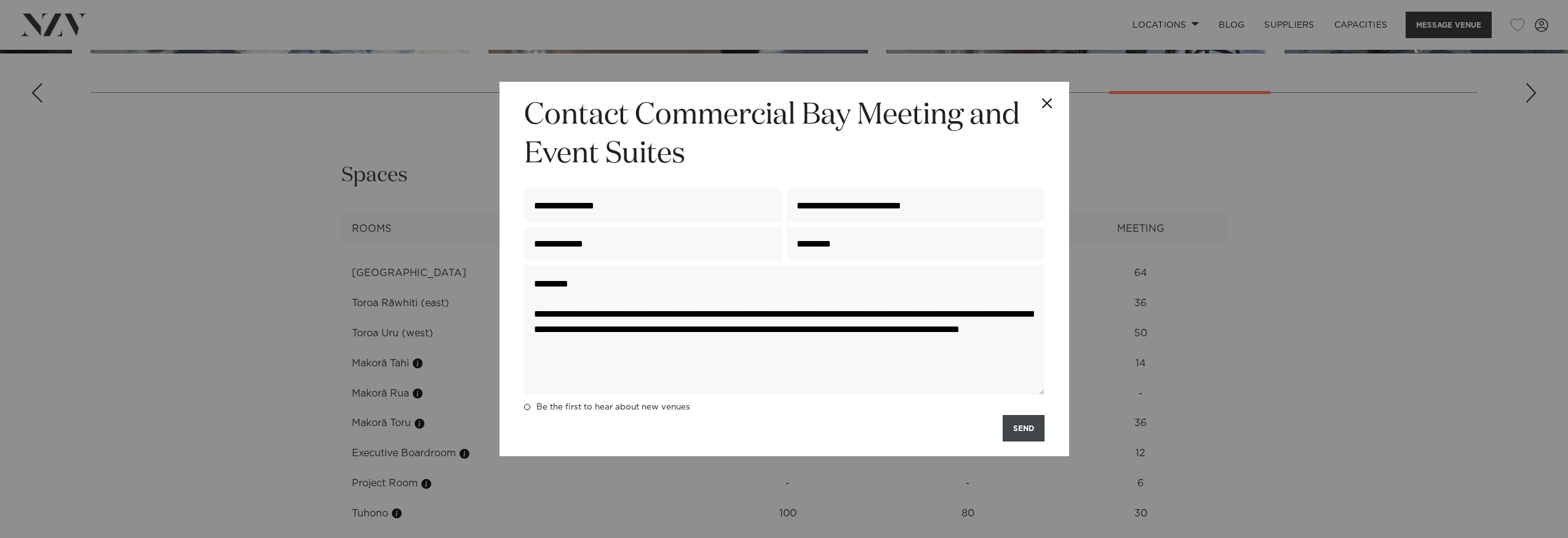
type textarea "**********"
click at [1015, 434] on button "SEND" at bounding box center [1024, 428] width 42 height 27
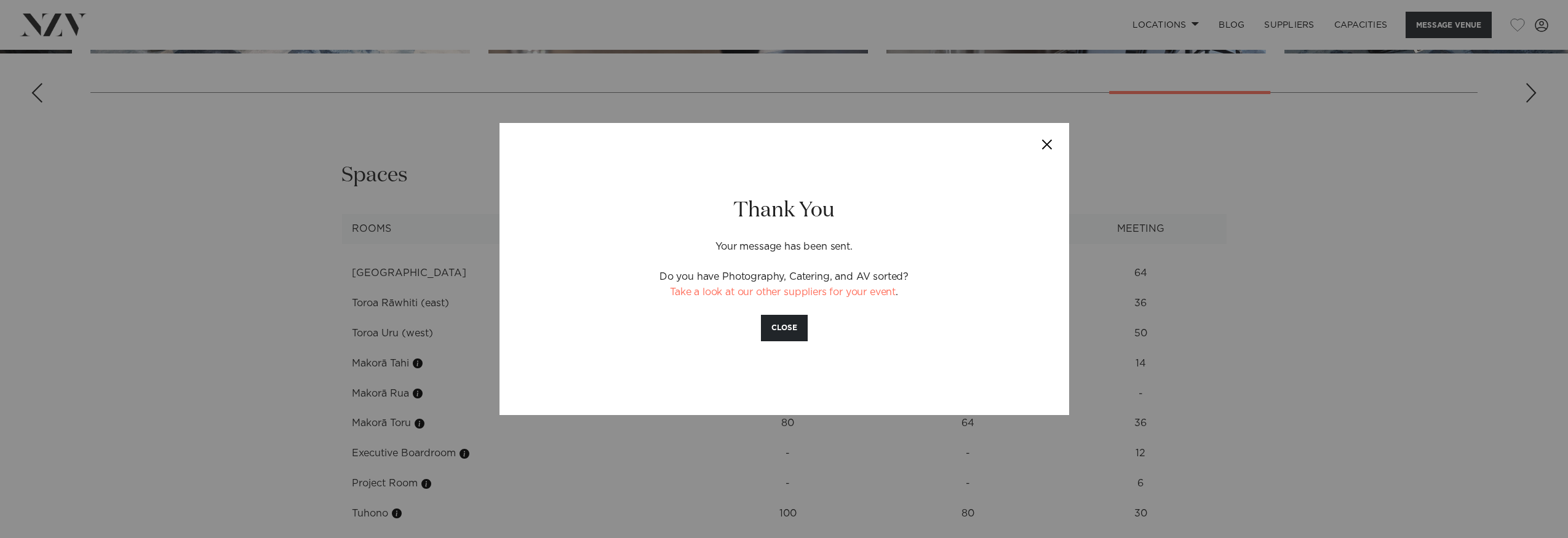
click at [1053, 143] on button "Close" at bounding box center [1048, 144] width 43 height 43
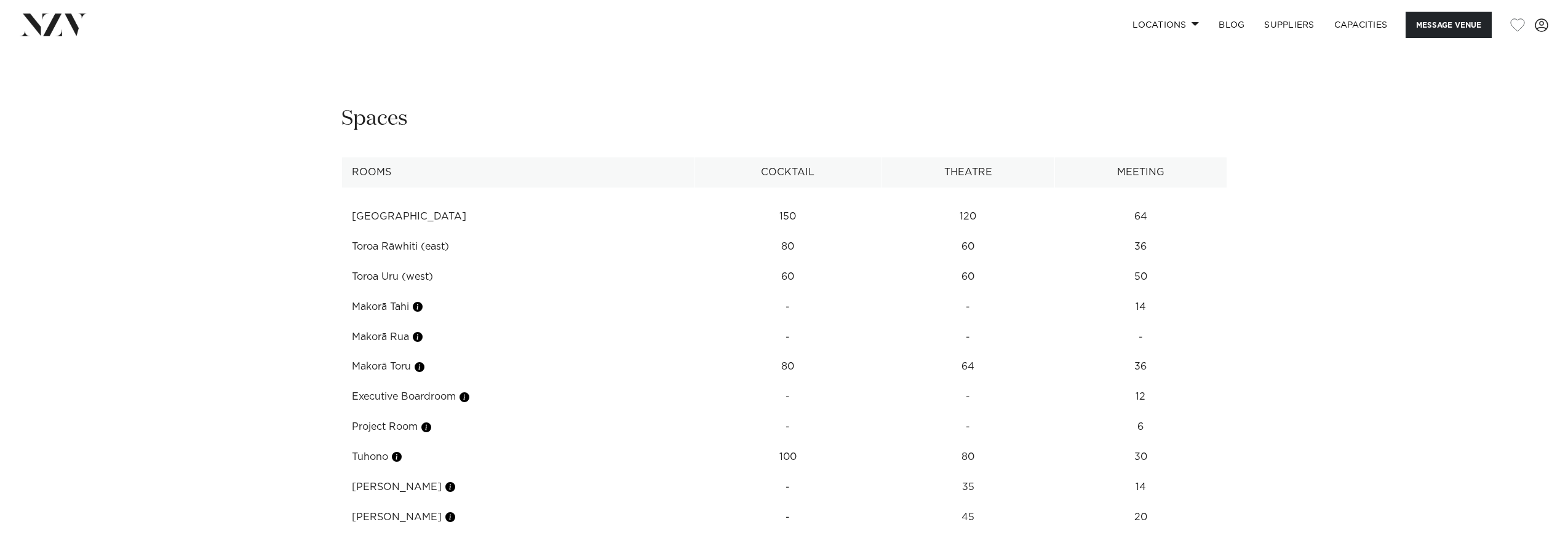
scroll to position [2073, 0]
click at [409, 228] on td "Toroa Rāwhiti (east)" at bounding box center [518, 243] width 353 height 30
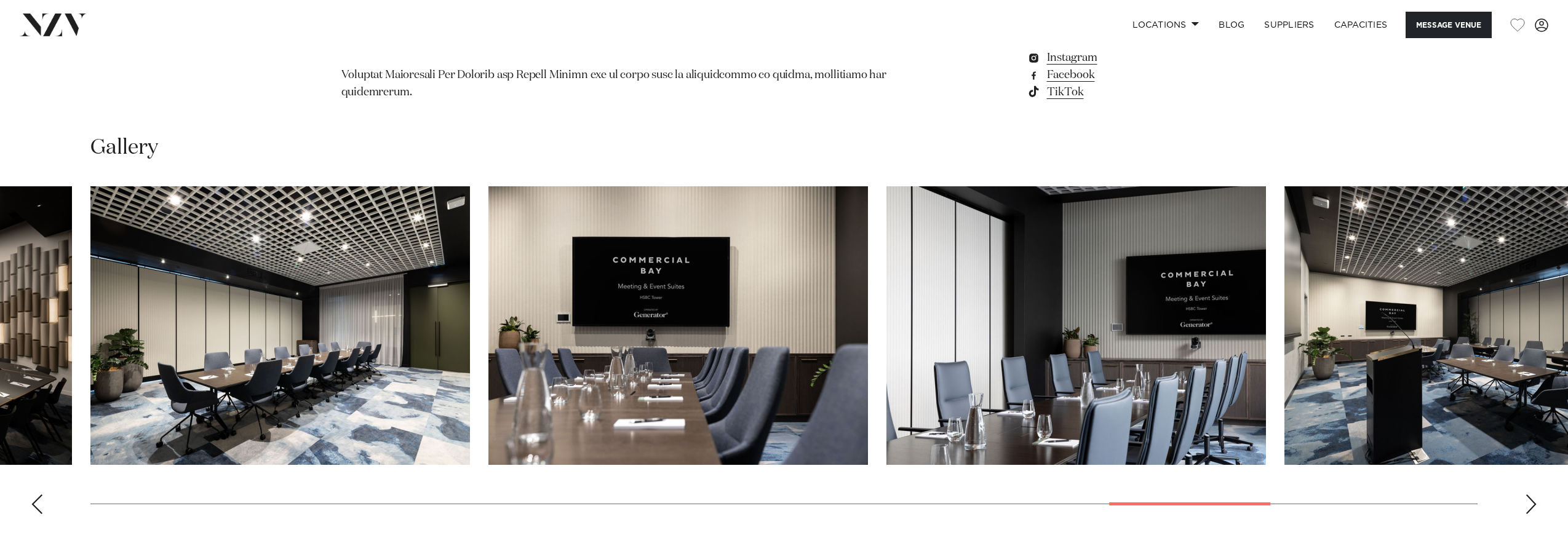
scroll to position [1550, 0]
